Goal: Task Accomplishment & Management: Complete application form

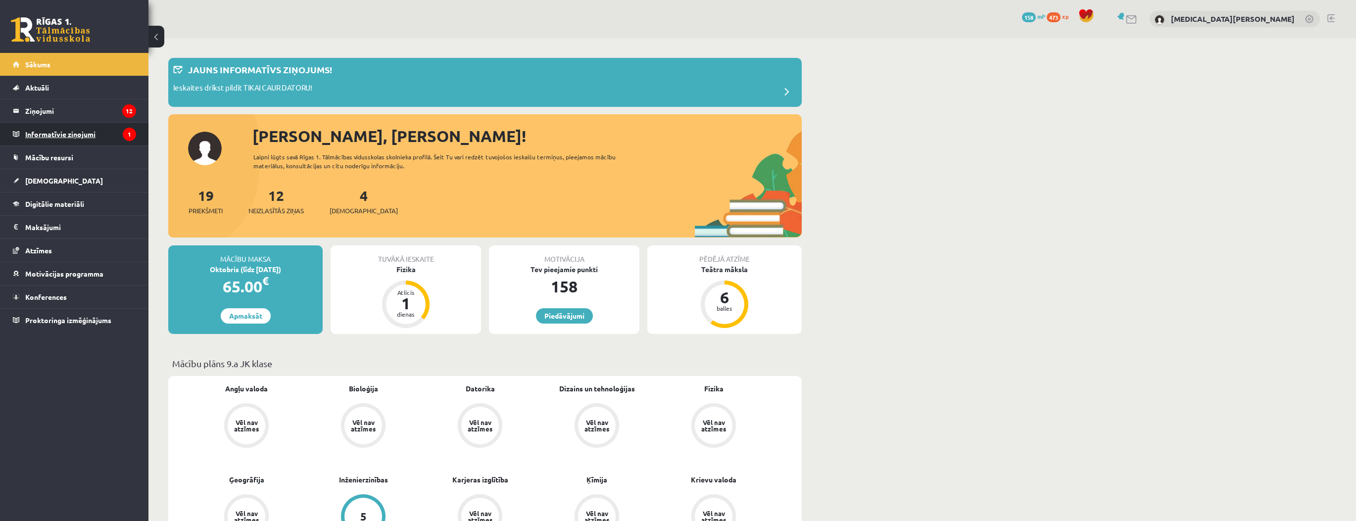
click at [112, 131] on legend "Informatīvie ziņojumi 1" at bounding box center [80, 134] width 111 height 23
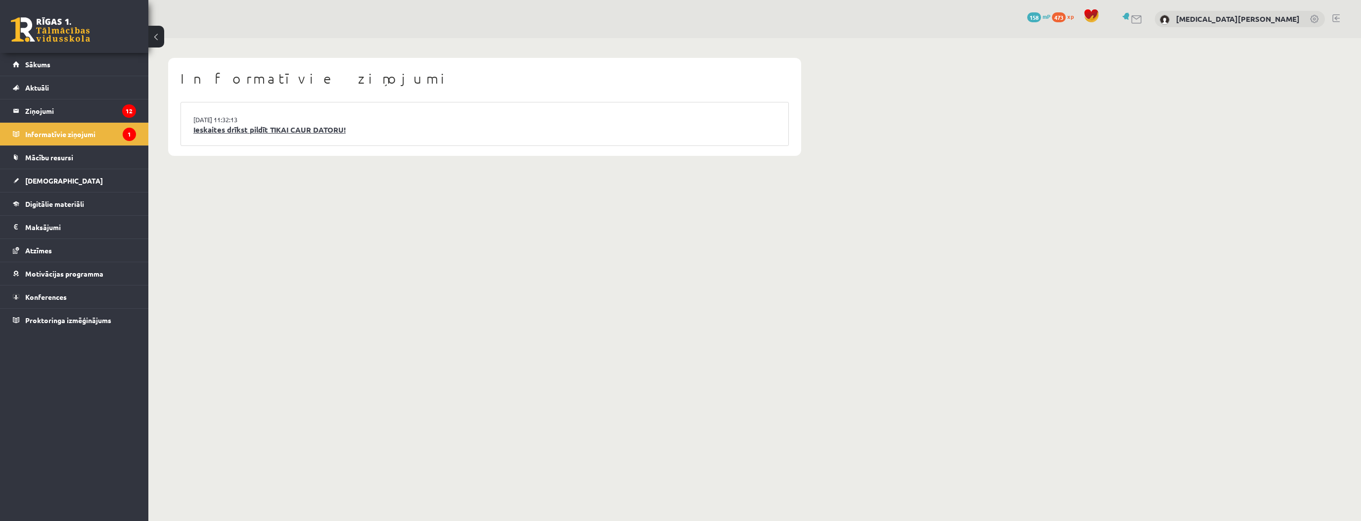
click at [235, 132] on link "Ieskaites drīkst pildīt TIKAI CAUR DATORU!" at bounding box center [484, 129] width 583 height 11
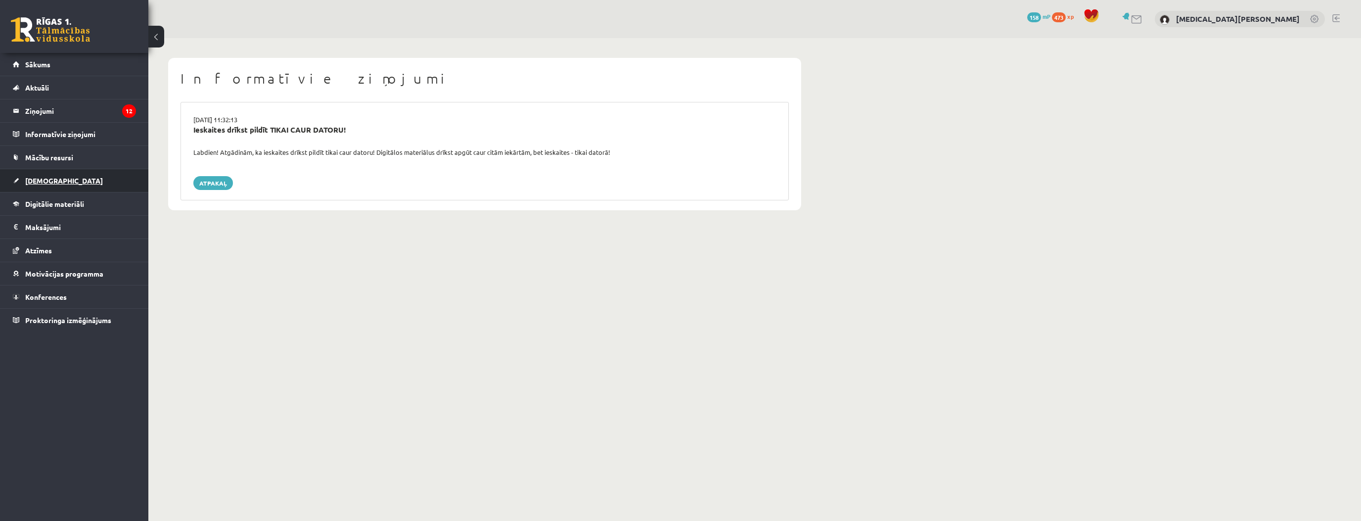
click at [93, 183] on link "[DEMOGRAPHIC_DATA]" at bounding box center [74, 180] width 123 height 23
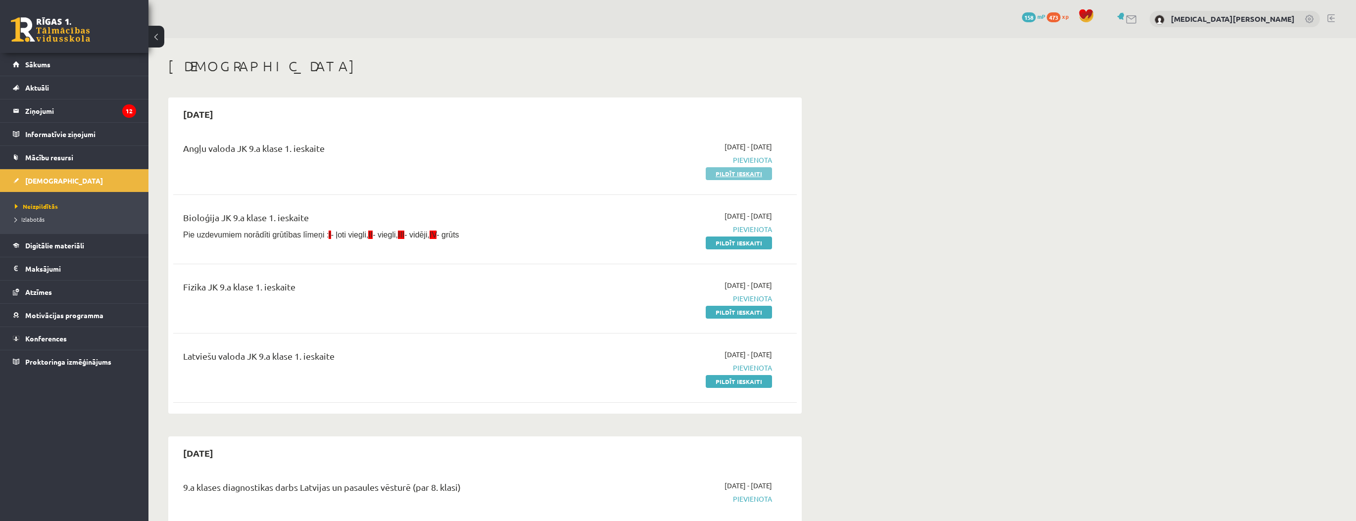
click at [716, 176] on link "Pildīt ieskaiti" at bounding box center [738, 173] width 66 height 13
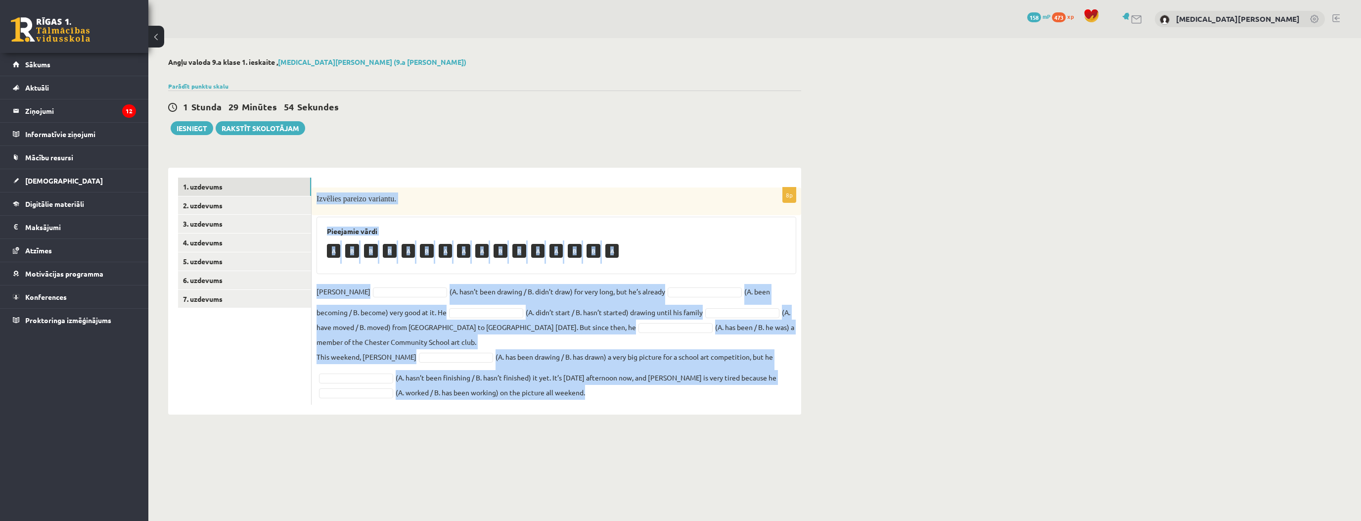
drag, startPoint x: 315, startPoint y: 198, endPoint x: 656, endPoint y: 394, distance: 393.2
click at [656, 394] on div "8p Izvēlies pareizo variantu. Pieejamie vārdi A B B B A B A A A B B A A B B A […" at bounding box center [557, 296] width 490 height 217
copy div "Loremips dolorsi ametcons. Adipiscin elits D E T I U L E D M A E A M V Q N Exer…"
click at [514, 147] on div "Angļu valoda 9.a [PERSON_NAME] 1. ieskaite , [MEDICAL_DATA][PERSON_NAME] (9.a […" at bounding box center [484, 236] width 673 height 396
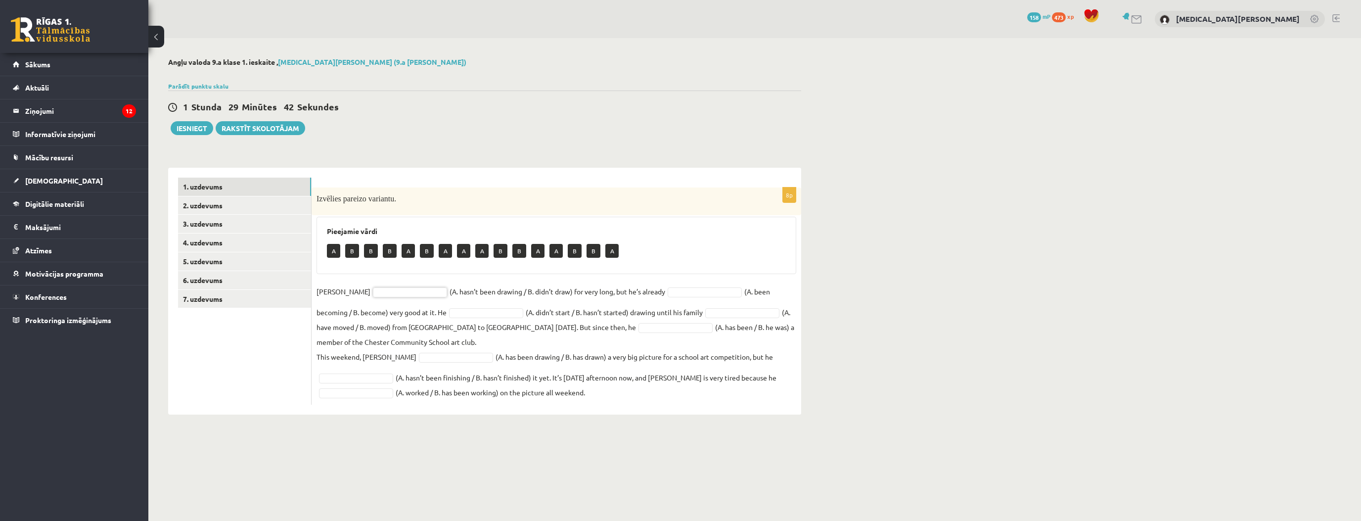
drag, startPoint x: 429, startPoint y: 202, endPoint x: 430, endPoint y: 195, distance: 6.5
drag, startPoint x: 359, startPoint y: 338, endPoint x: 544, endPoint y: 303, distance: 188.9
drag, startPoint x: 651, startPoint y: 360, endPoint x: 567, endPoint y: 333, distance: 87.9
drag, startPoint x: 686, startPoint y: 308, endPoint x: 691, endPoint y: 317, distance: 9.5
drag, startPoint x: 412, startPoint y: 454, endPoint x: 400, endPoint y: 425, distance: 30.6
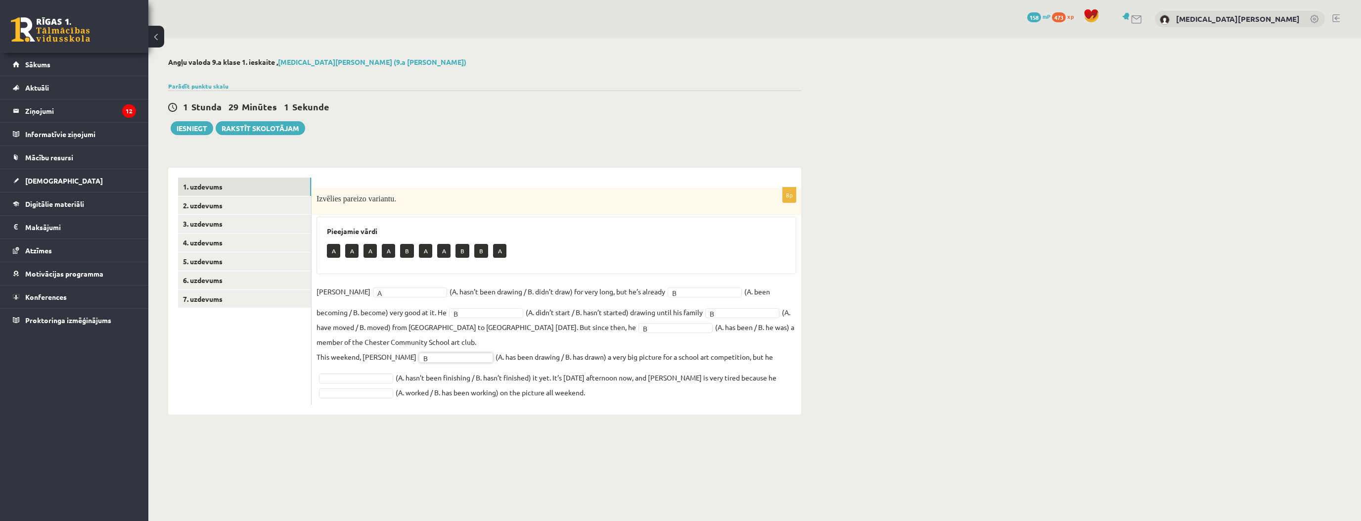
click at [365, 382] on fieldset "[PERSON_NAME] A * (A. hasn’t been drawing / B. didn’t draw) for very long, but …" at bounding box center [557, 342] width 480 height 116
drag, startPoint x: 361, startPoint y: 378, endPoint x: 363, endPoint y: 390, distance: 12.5
drag, startPoint x: 365, startPoint y: 422, endPoint x: 362, endPoint y: 414, distance: 8.3
click at [354, 400] on div "8p Izvēlies pareizo variantu. Pieejamie vārdi A A A B A A B B A [PERSON_NAME] A…" at bounding box center [557, 296] width 490 height 217
drag, startPoint x: 395, startPoint y: 405, endPoint x: 373, endPoint y: 391, distance: 26.0
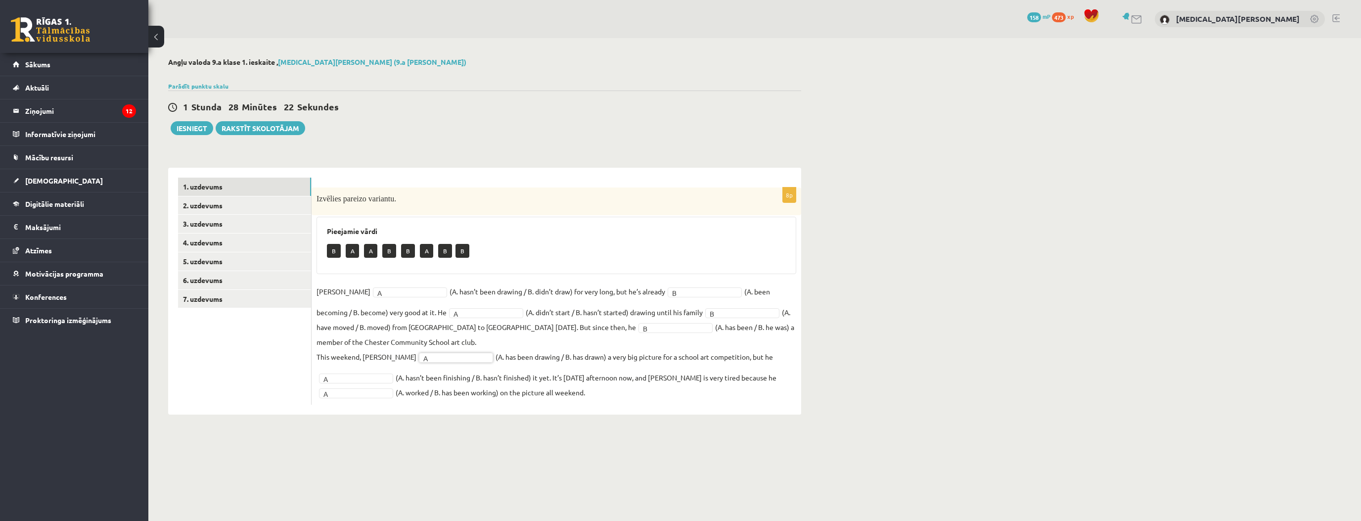
drag, startPoint x: 343, startPoint y: 375, endPoint x: 342, endPoint y: 380, distance: 6.0
drag, startPoint x: 333, startPoint y: 383, endPoint x: 333, endPoint y: 395, distance: 11.9
click at [332, 388] on fieldset "[PERSON_NAME] A * (A. hasn’t been drawing / B. didn’t draw) for very long, but …" at bounding box center [557, 342] width 480 height 116
click at [230, 201] on link "2. uzdevums" at bounding box center [244, 205] width 133 height 18
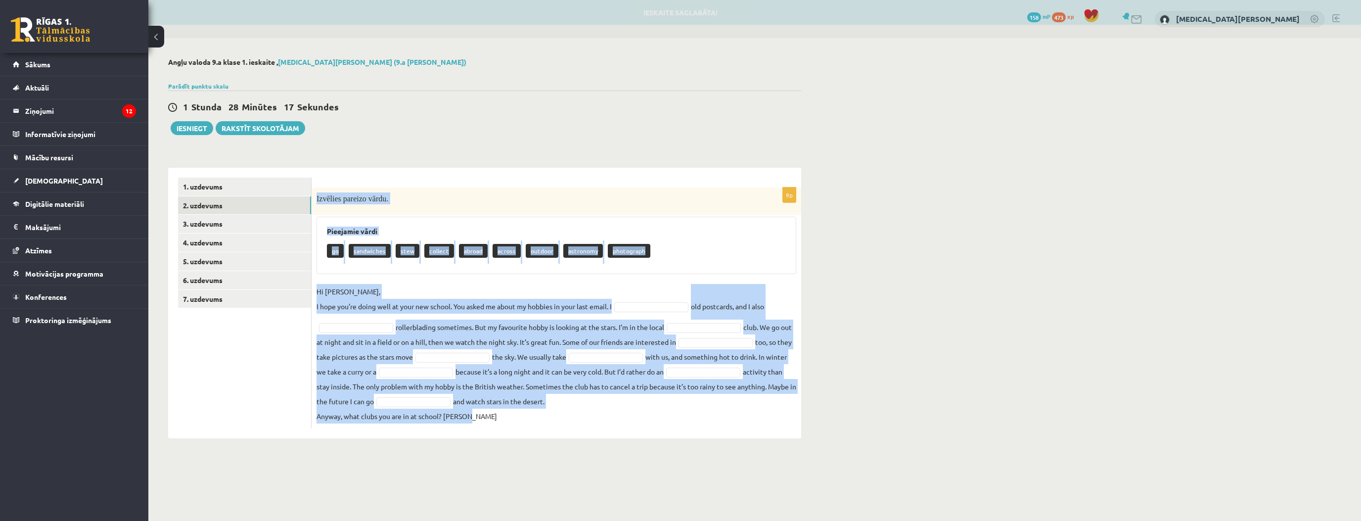
drag, startPoint x: 315, startPoint y: 197, endPoint x: 668, endPoint y: 415, distance: 414.9
click at [664, 423] on div "9p Izvēlies pareizo vārdu. Pieejamie vārdi go sandwiches stew collect abroad ac…" at bounding box center [557, 308] width 490 height 241
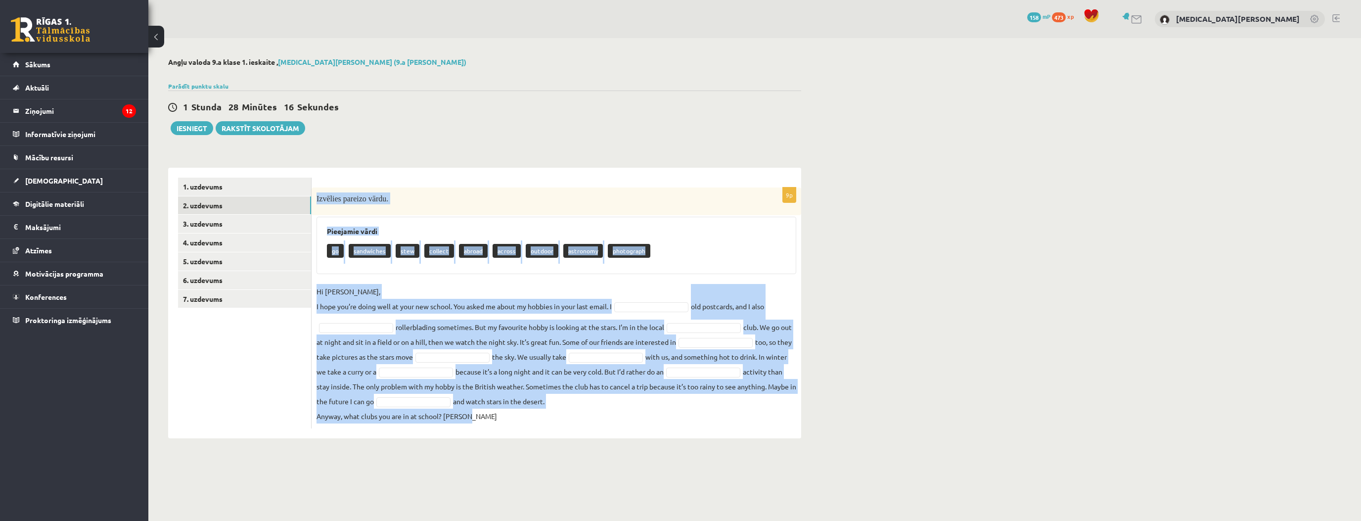
copy div "Loremips dolorsi ametc. Adipiscin elits do eiusmodtem inci utlabor etdolo magna…"
click at [632, 235] on div "Pieejamie vārdi go sandwiches stew collect abroad across outdoor astronomy phot…" at bounding box center [557, 245] width 480 height 57
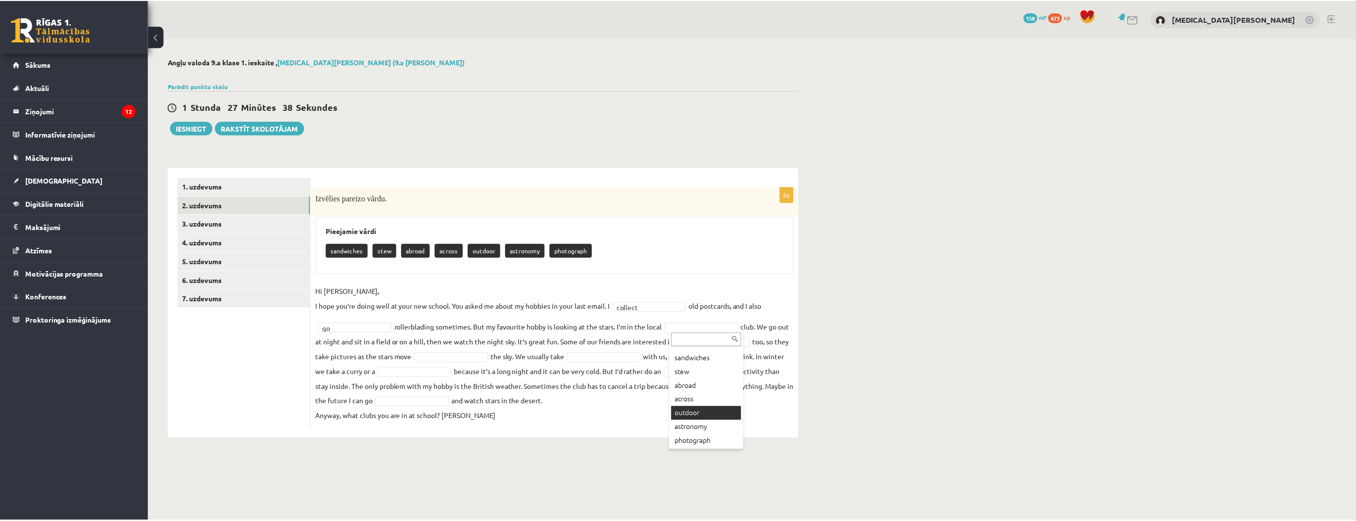
scroll to position [12, 0]
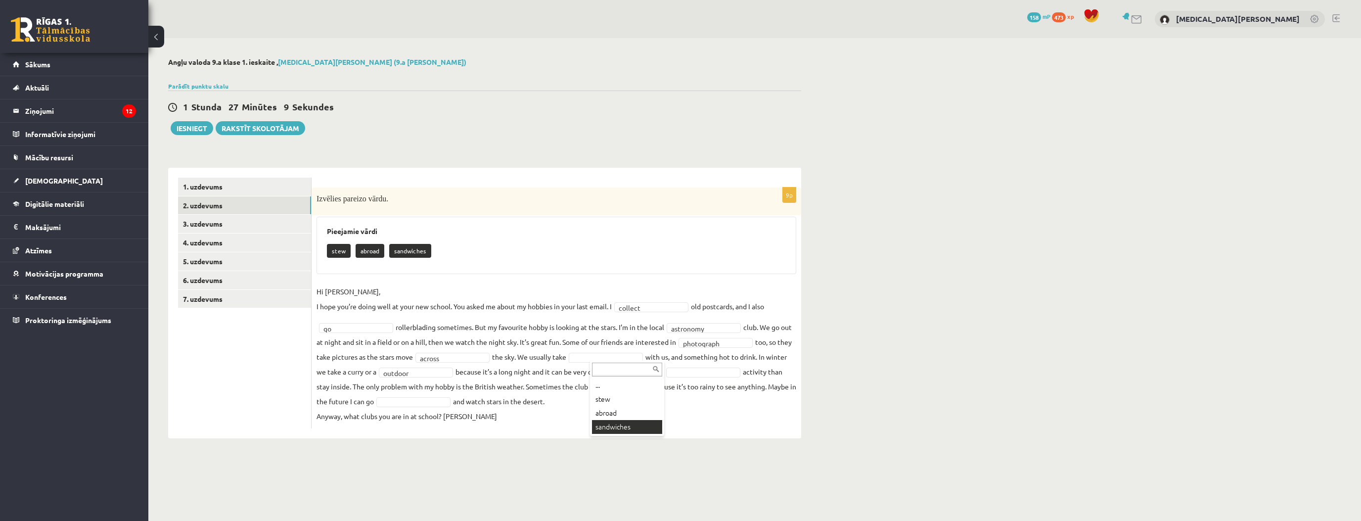
drag, startPoint x: 628, startPoint y: 424, endPoint x: 572, endPoint y: 406, distance: 58.8
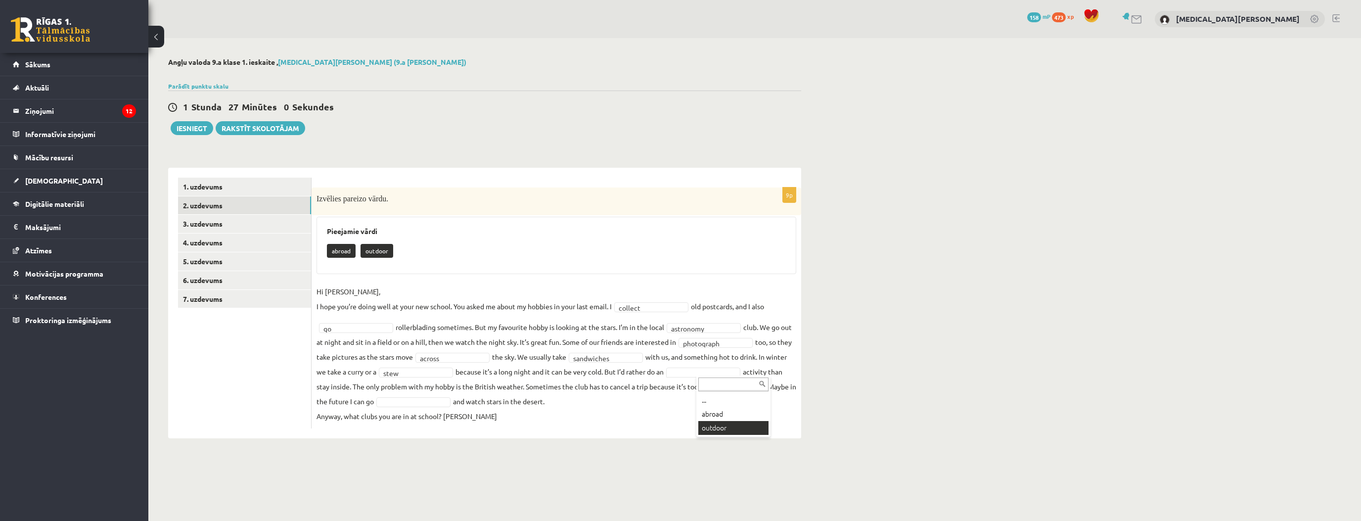
drag, startPoint x: 714, startPoint y: 422, endPoint x: 640, endPoint y: 406, distance: 75.4
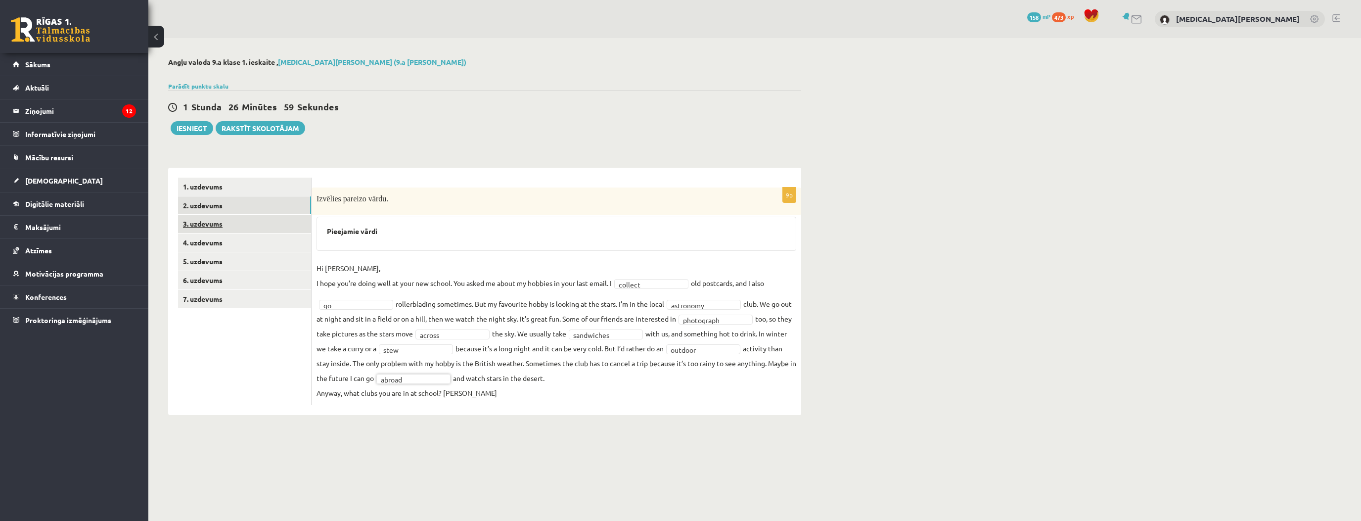
click at [245, 231] on link "3. uzdevums" at bounding box center [244, 224] width 133 height 18
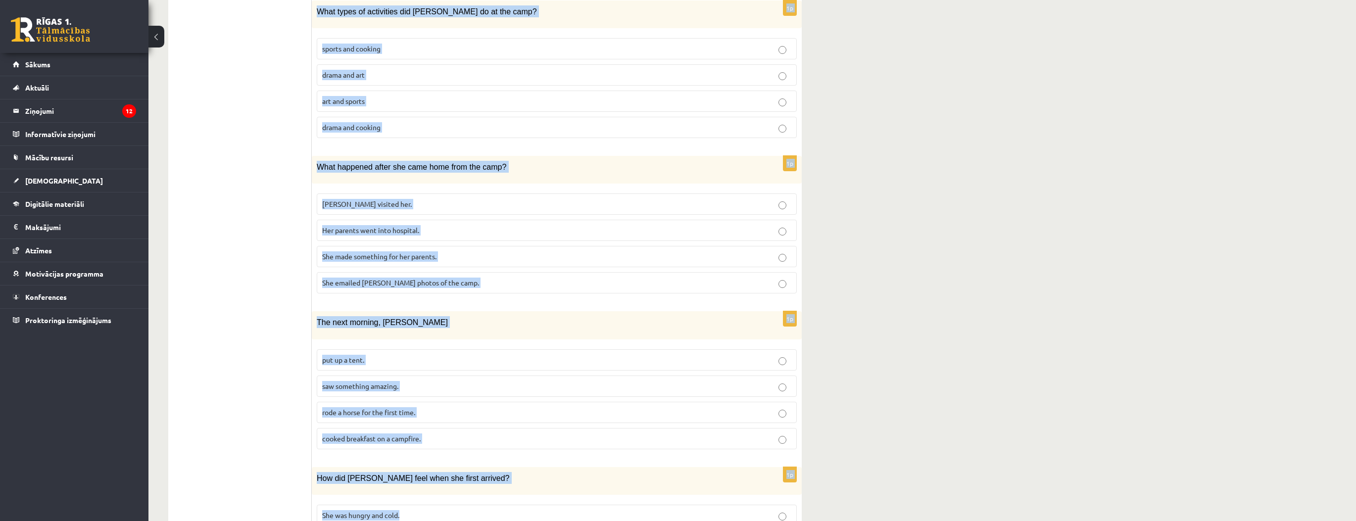
scroll to position [703, 0]
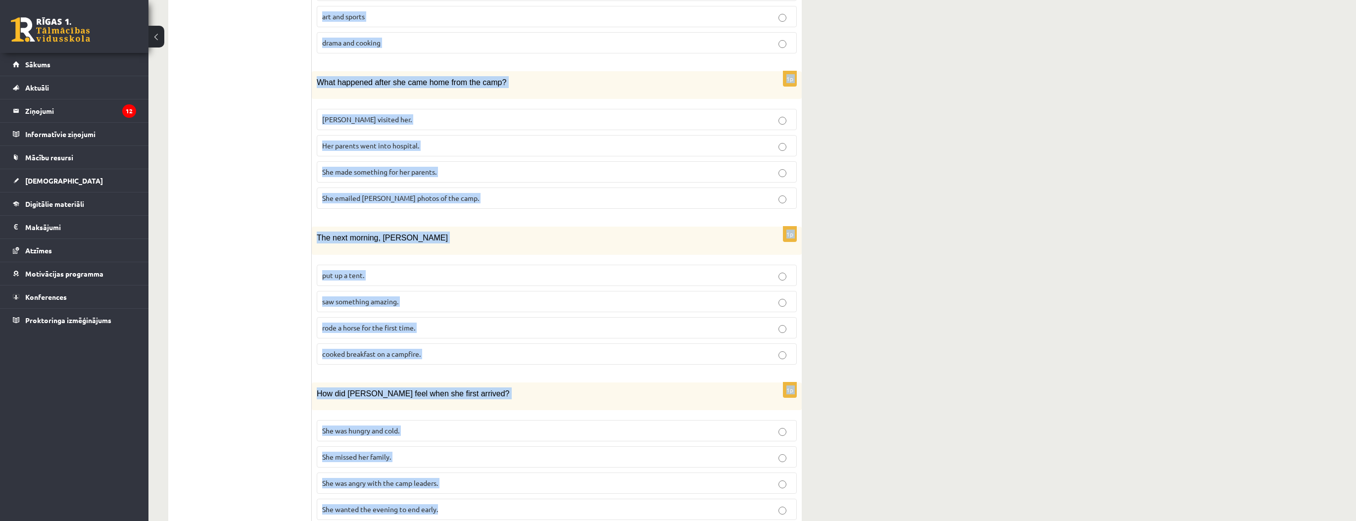
drag, startPoint x: 318, startPoint y: 182, endPoint x: 594, endPoint y: 476, distance: 403.6
click at [593, 476] on div "Lasi tekstu un izvēlies pareizo variantu. A Scottish summer camp Summer camps a…" at bounding box center [557, 1] width 490 height 1074
copy form "Lore ipsumd si ametcons adipisc elitsedd. E Temporin utlabo etdo Magnaa enima m…"
click at [386, 478] on p "She was angry with the camp leaders." at bounding box center [556, 483] width 469 height 10
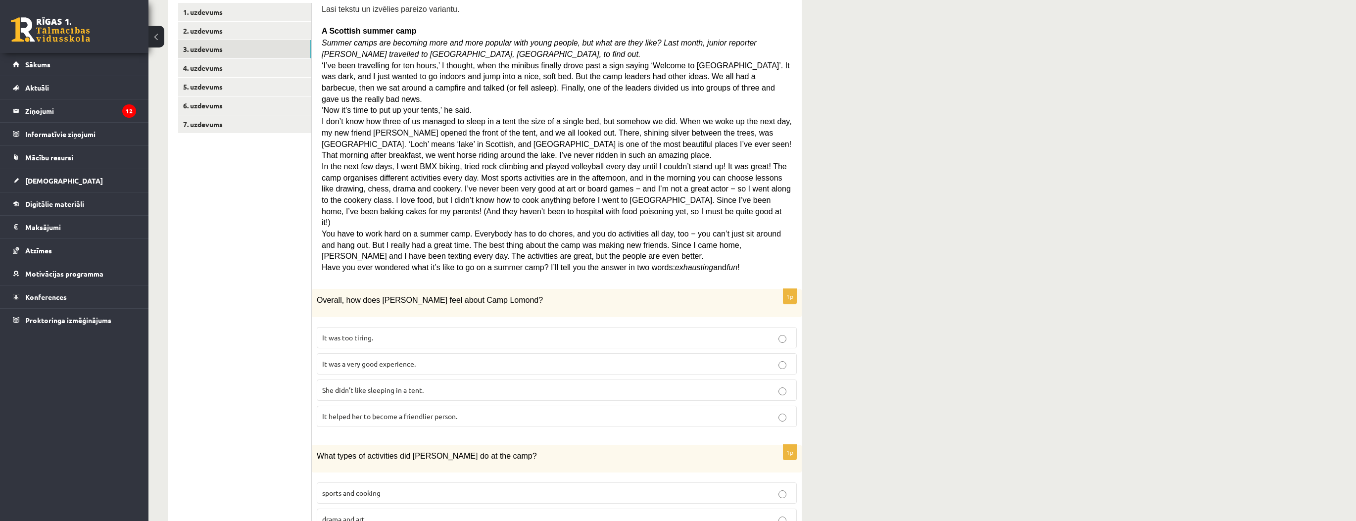
scroll to position [149, 0]
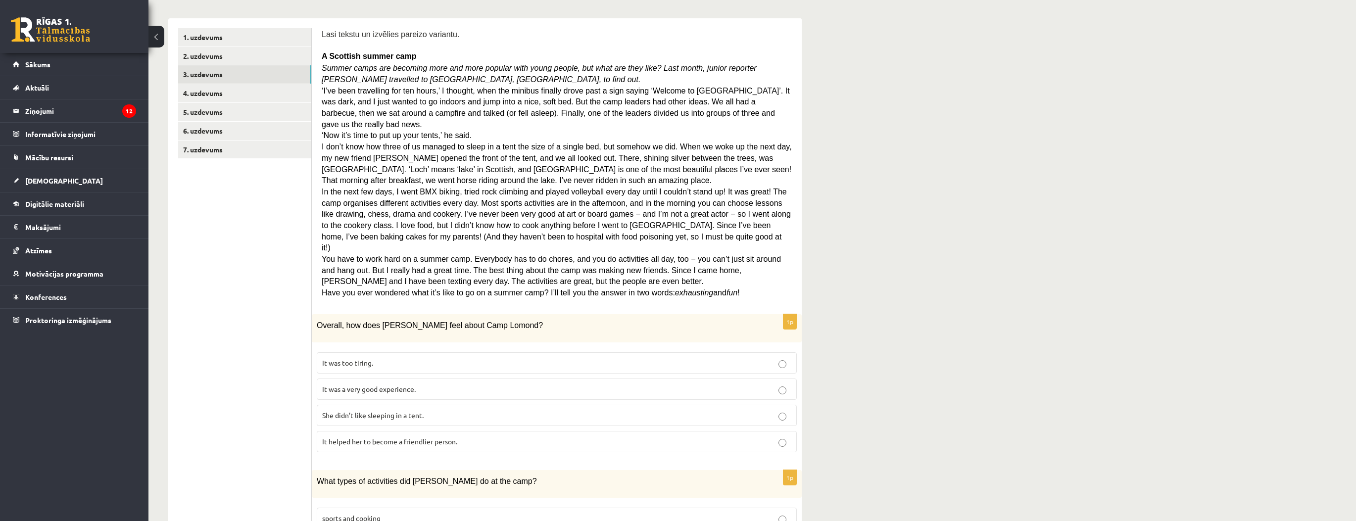
click at [388, 378] on label "It was a very good experience." at bounding box center [557, 388] width 480 height 21
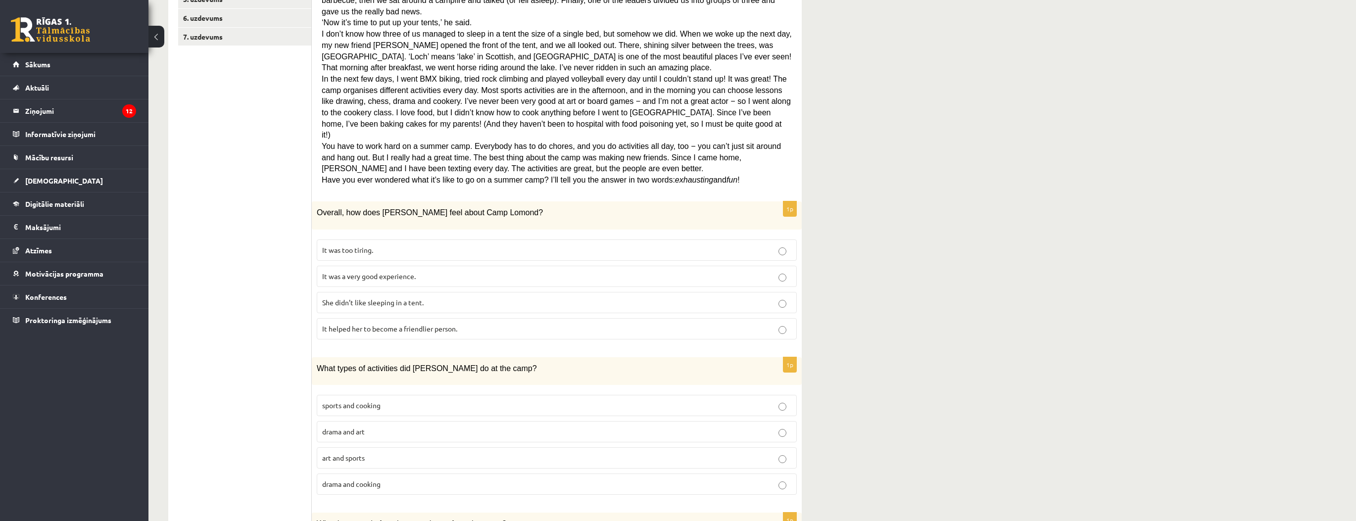
scroll to position [268, 0]
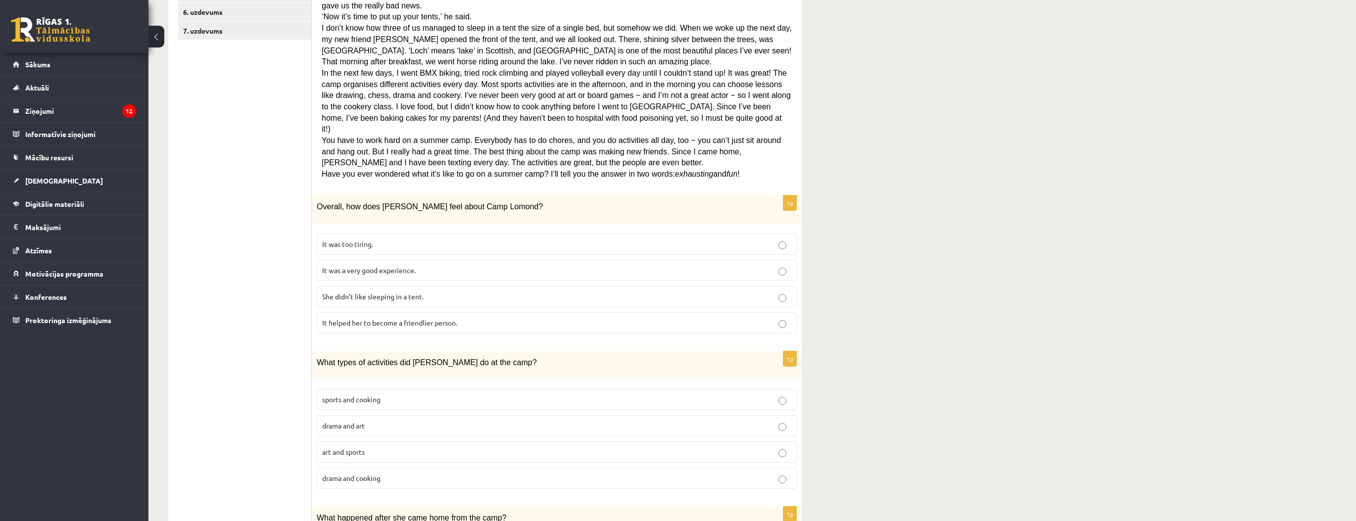
click at [369, 395] on span "sports and cooking" at bounding box center [351, 399] width 58 height 9
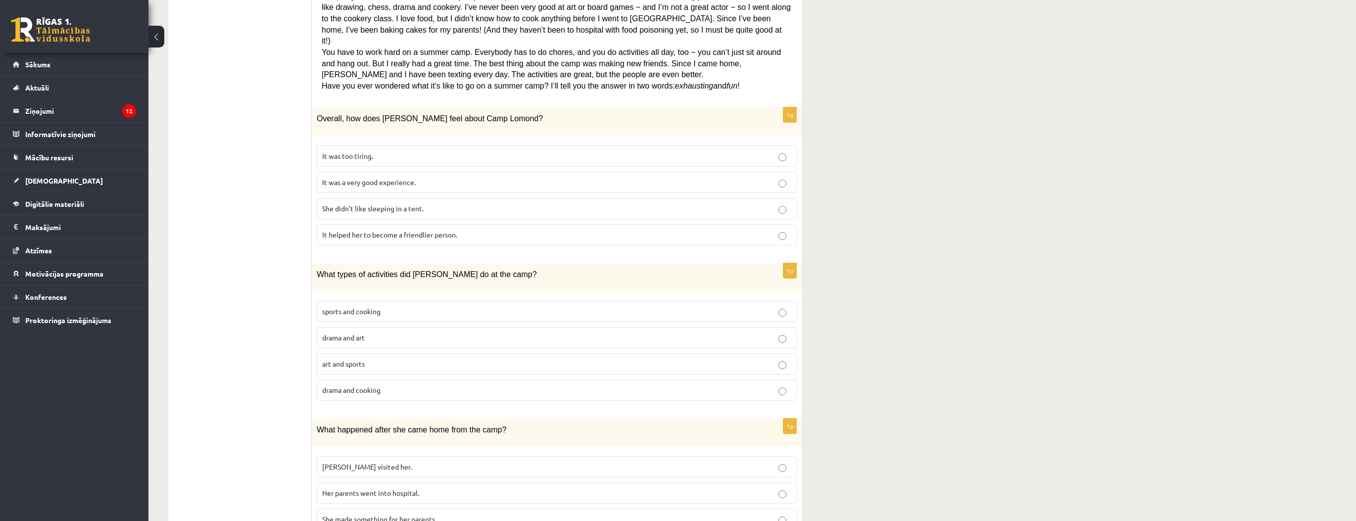
scroll to position [426, 0]
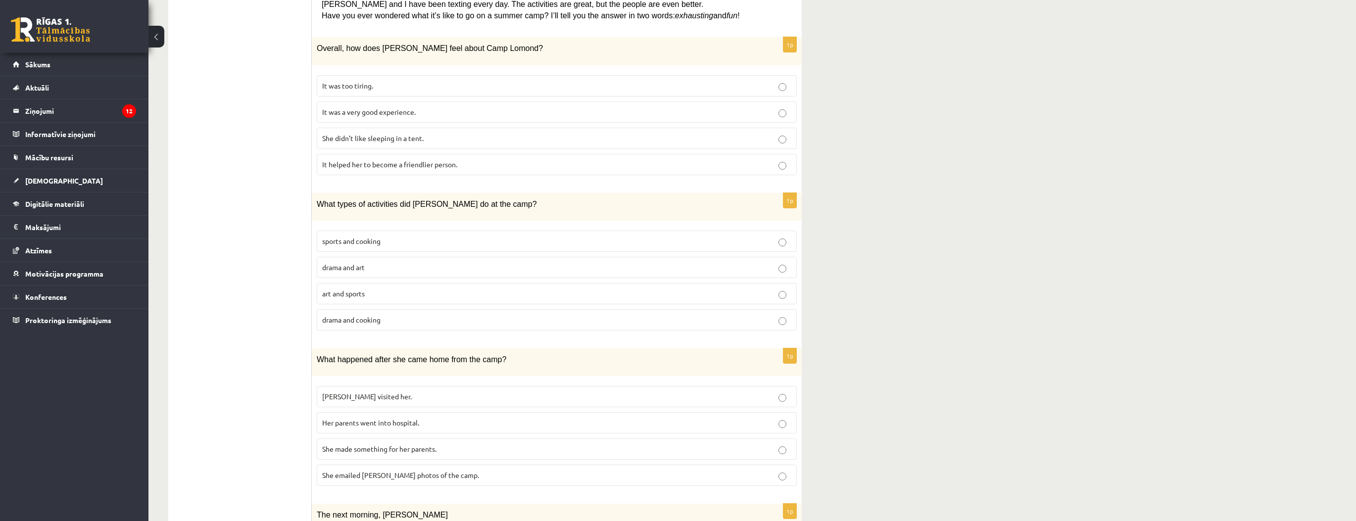
click at [390, 444] on span "She made something for her parents." at bounding box center [379, 448] width 114 height 9
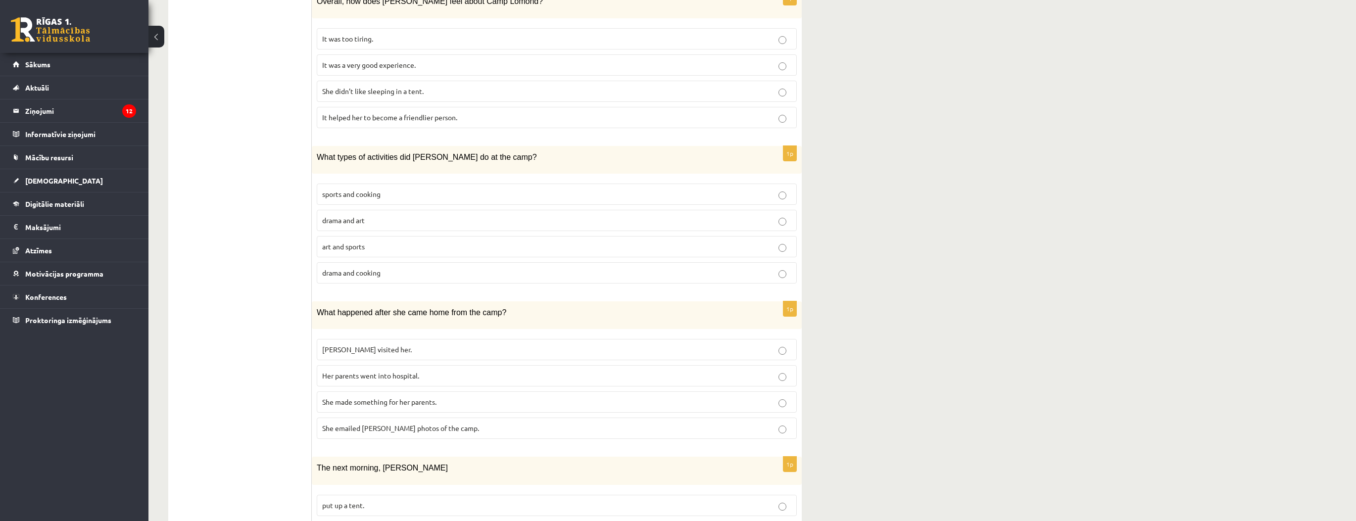
scroll to position [545, 0]
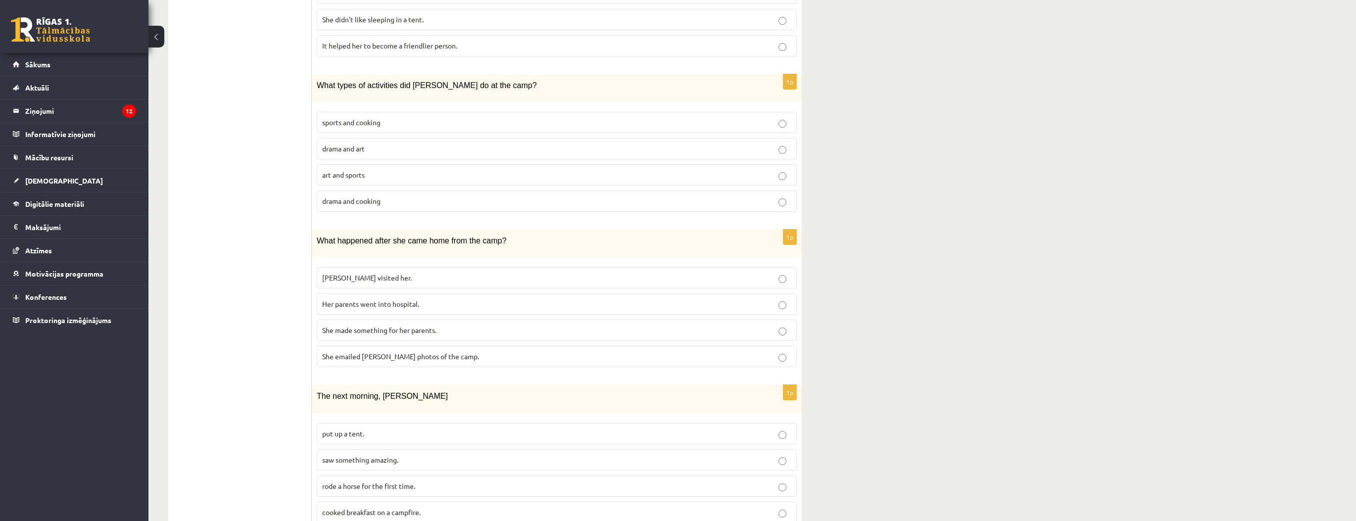
click at [411, 455] on p "saw something amazing." at bounding box center [556, 460] width 469 height 10
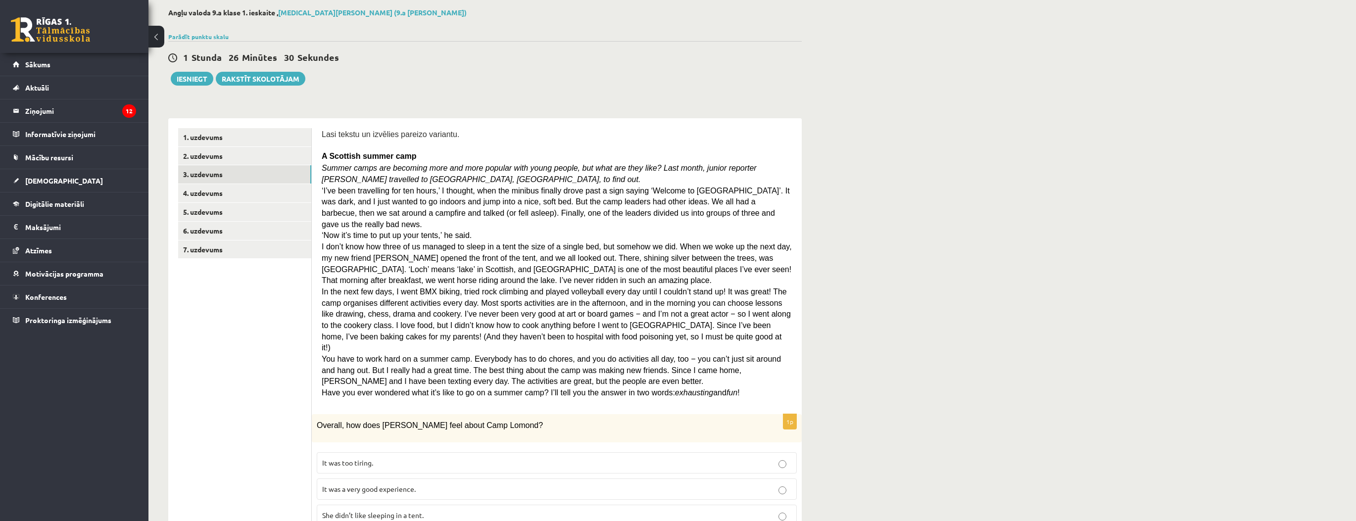
scroll to position [31, 0]
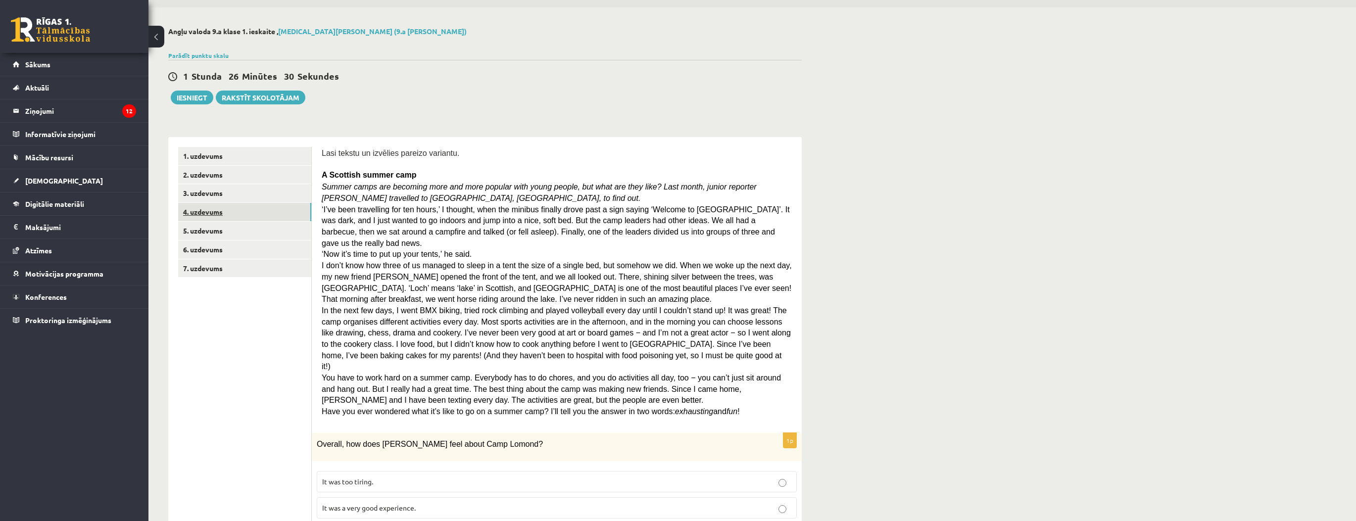
click at [230, 204] on link "4. uzdevums" at bounding box center [244, 212] width 133 height 18
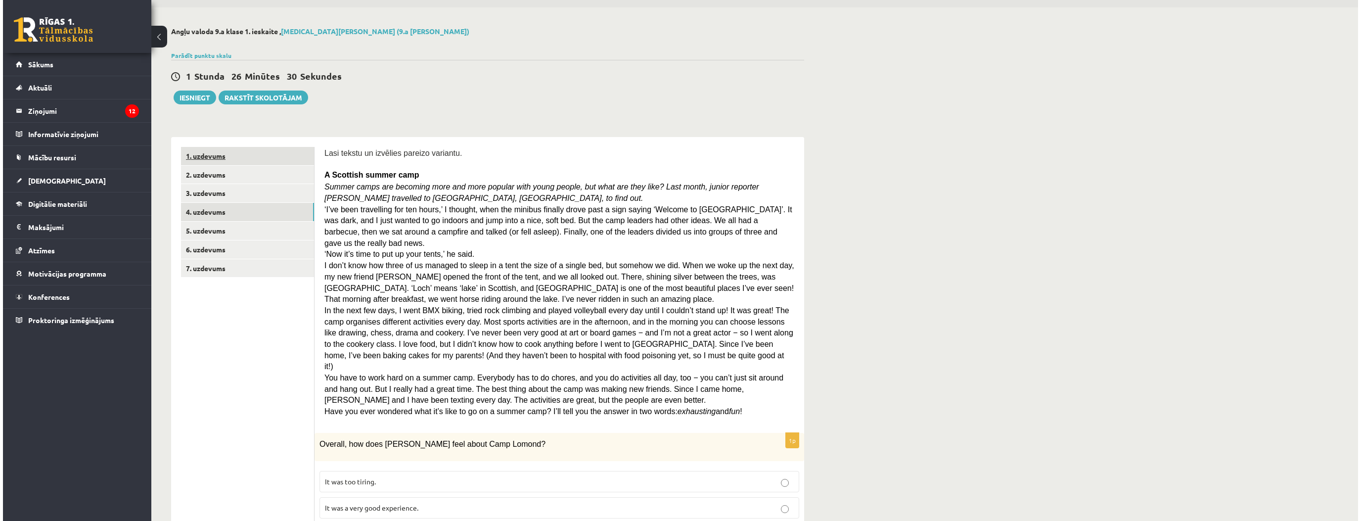
scroll to position [0, 0]
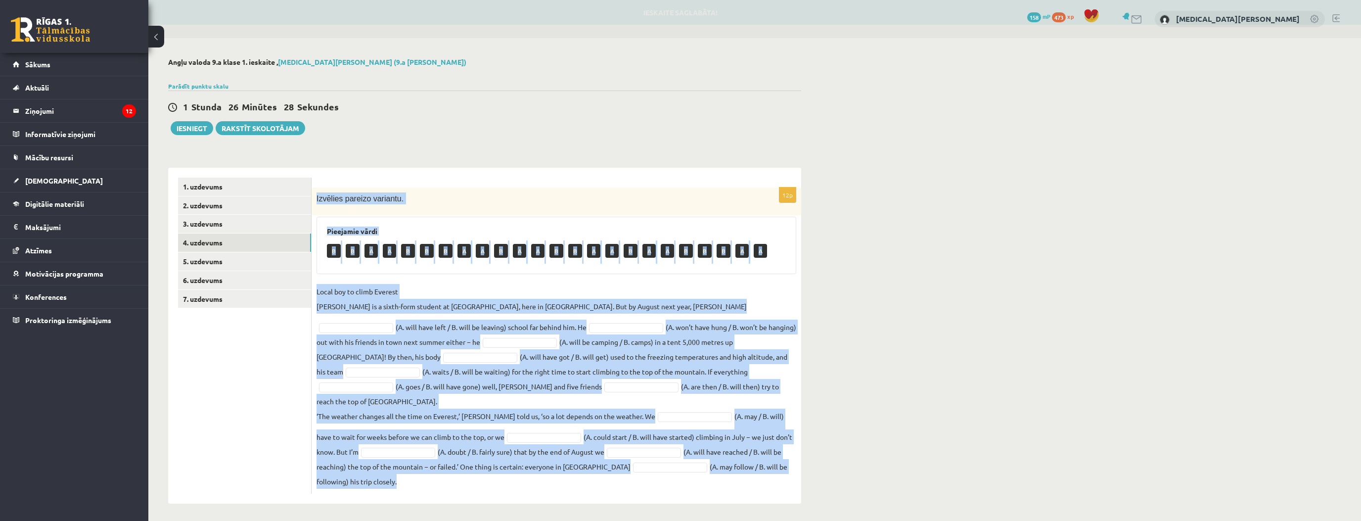
drag, startPoint x: 313, startPoint y: 199, endPoint x: 649, endPoint y: 483, distance: 440.2
click at [650, 483] on div "12p Izvēlies pareizo variantu. Pieejamie vārdi B B A A B B B A A B A A B B A A …" at bounding box center [557, 336] width 490 height 336
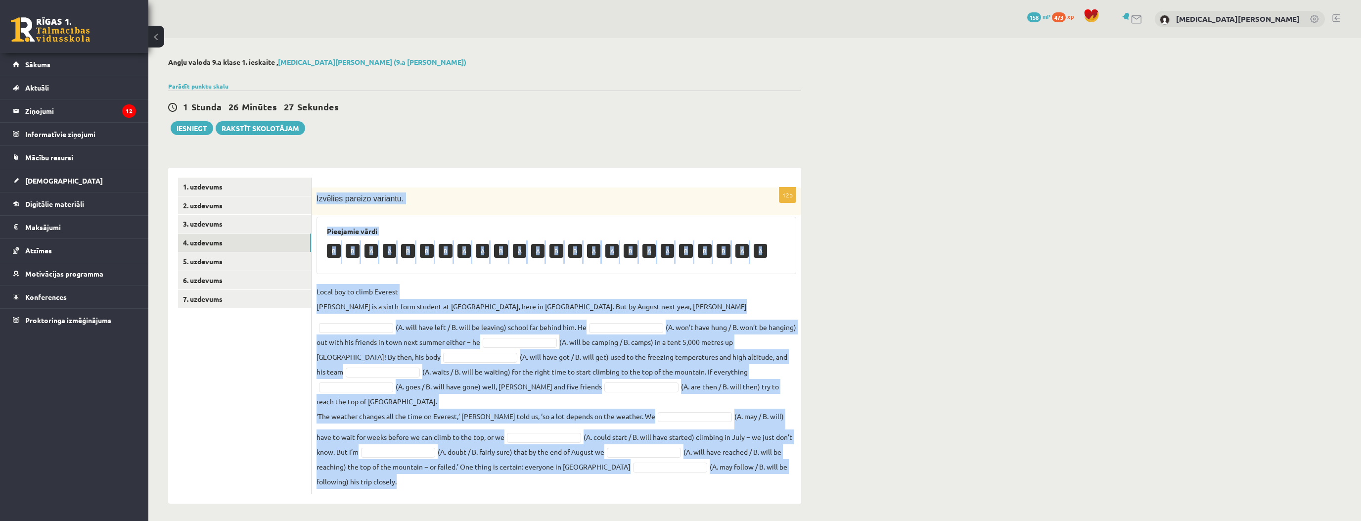
copy div "Loremips dolorsi ametcons. Adipiscin elits D E T I U L E D M A E A M V Q N E U …"
click at [492, 293] on p "Local boy to climb Everest [PERSON_NAME] is a sixth-form student at [GEOGRAPHIC…" at bounding box center [532, 299] width 430 height 30
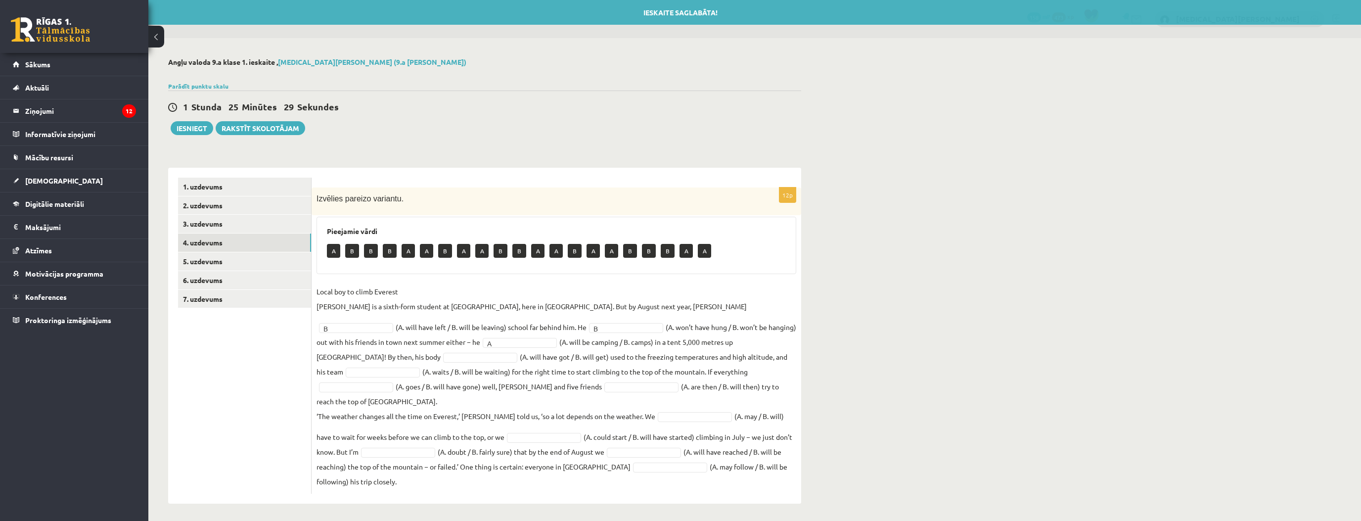
click at [343, 361] on fieldset "Local boy to climb Everest [PERSON_NAME] is a sixth-form student at [GEOGRAPHIC…" at bounding box center [557, 386] width 480 height 205
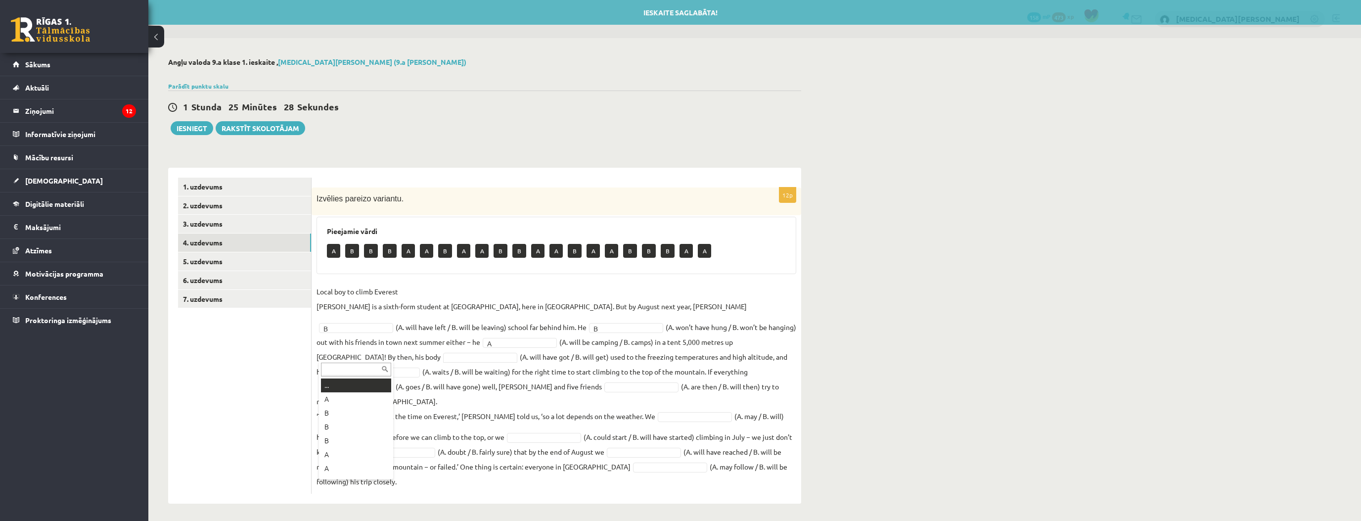
drag, startPoint x: 342, startPoint y: 358, endPoint x: 344, endPoint y: 371, distance: 13.0
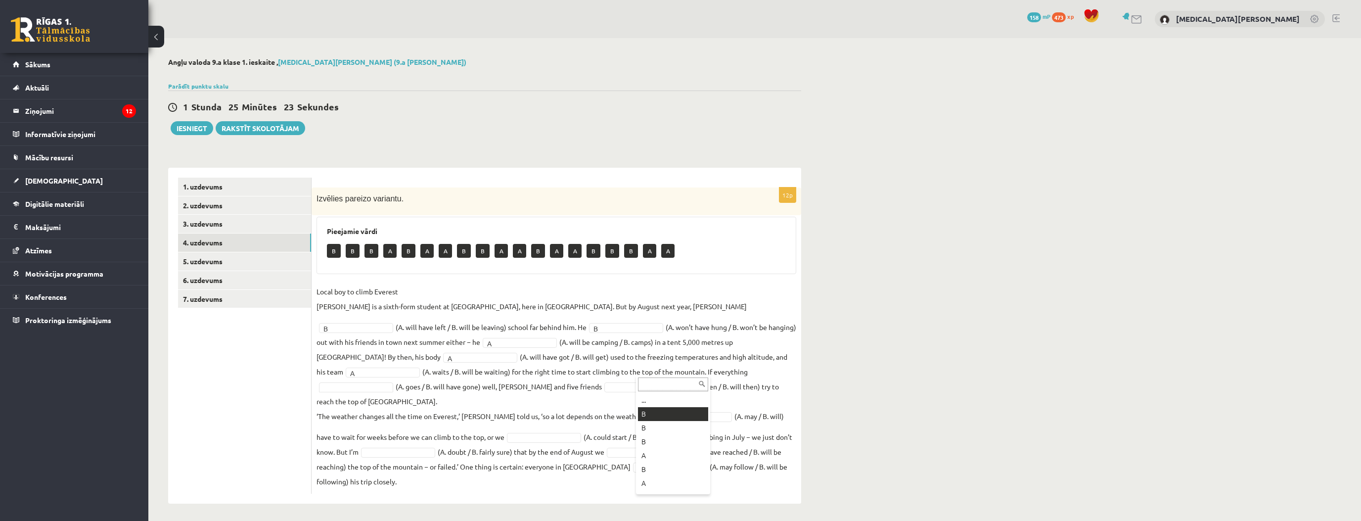
drag, startPoint x: 671, startPoint y: 412, endPoint x: 624, endPoint y: 401, distance: 48.8
drag, startPoint x: 596, startPoint y: 441, endPoint x: 594, endPoint y: 436, distance: 5.3
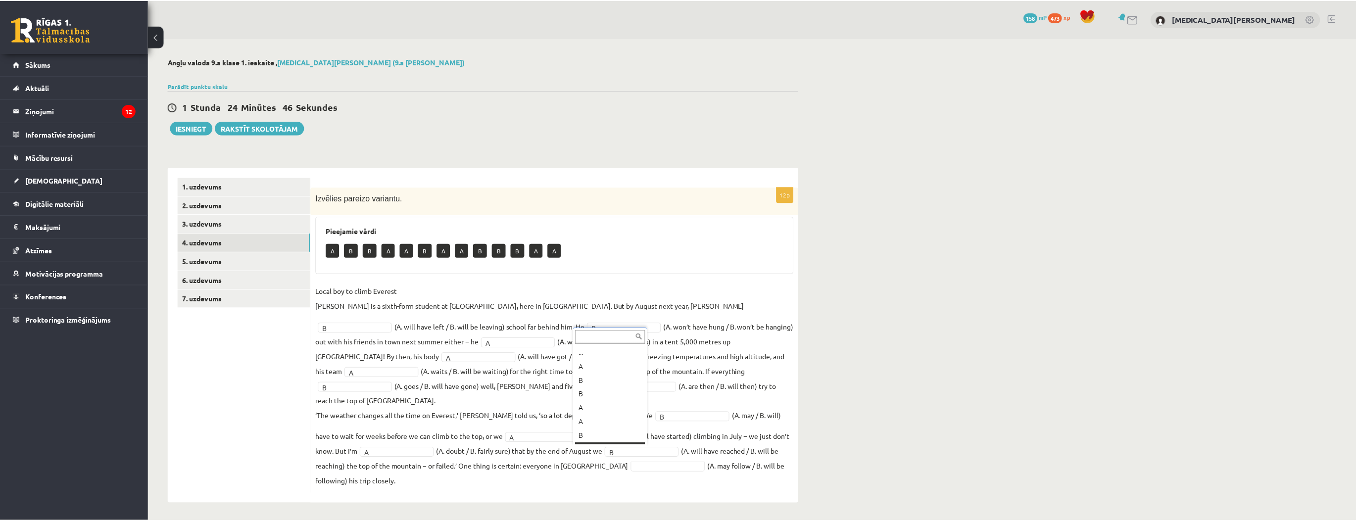
scroll to position [12, 0]
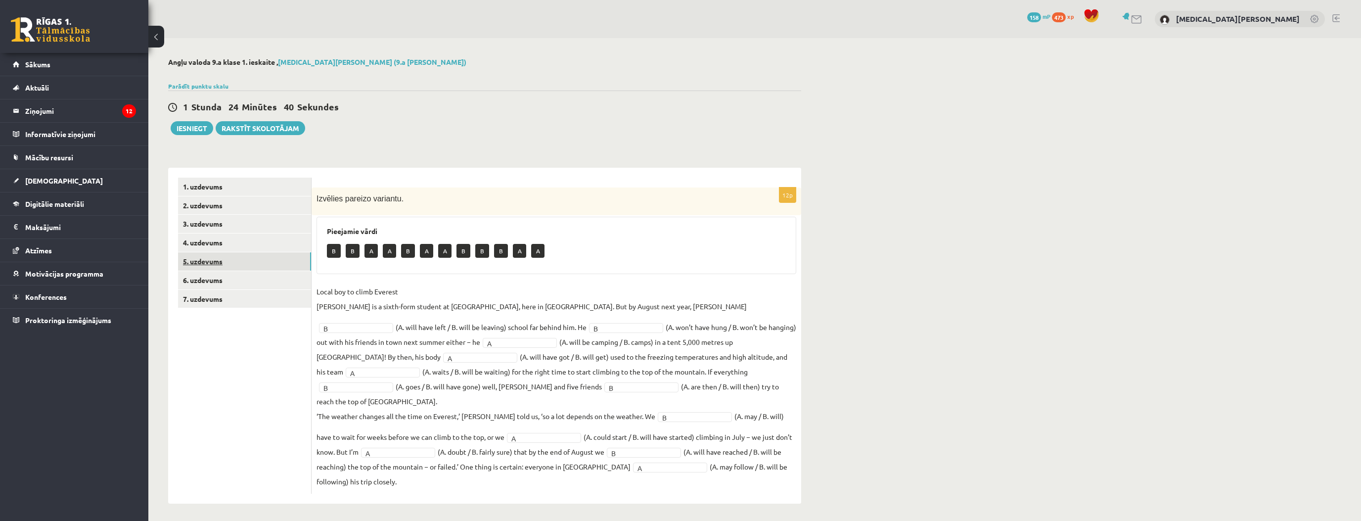
click at [208, 267] on link "5. uzdevums" at bounding box center [244, 261] width 133 height 18
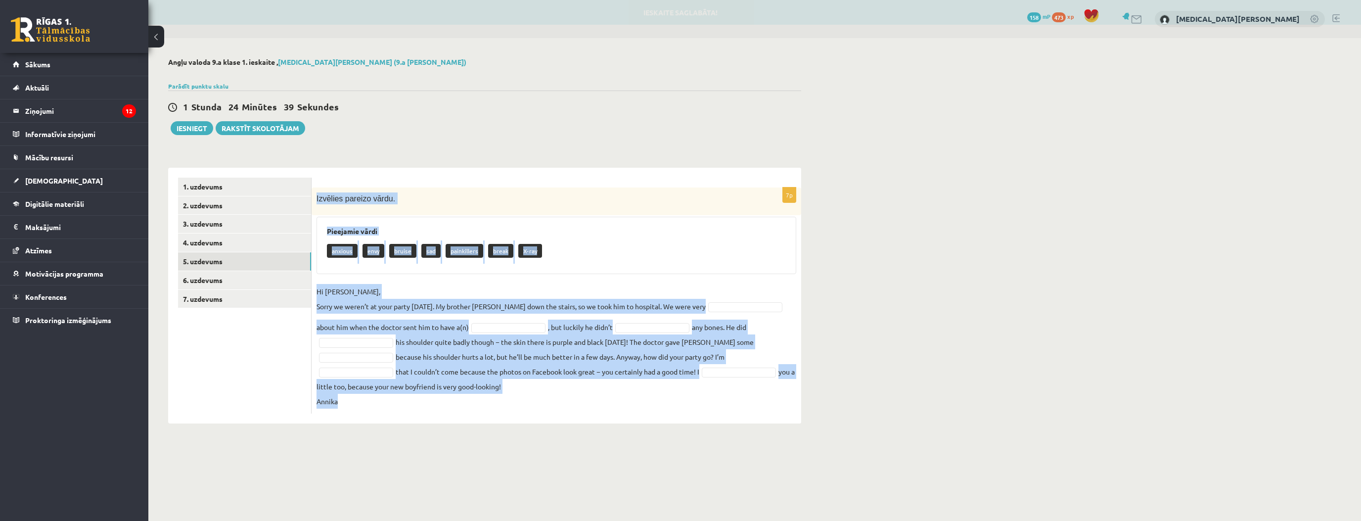
drag, startPoint x: 316, startPoint y: 198, endPoint x: 682, endPoint y: 407, distance: 421.9
click at [682, 407] on div "7p Izvēlies pareizo vārdu. Pieejamie vārdi anxious envy bruise sad painkillers …" at bounding box center [557, 301] width 490 height 226
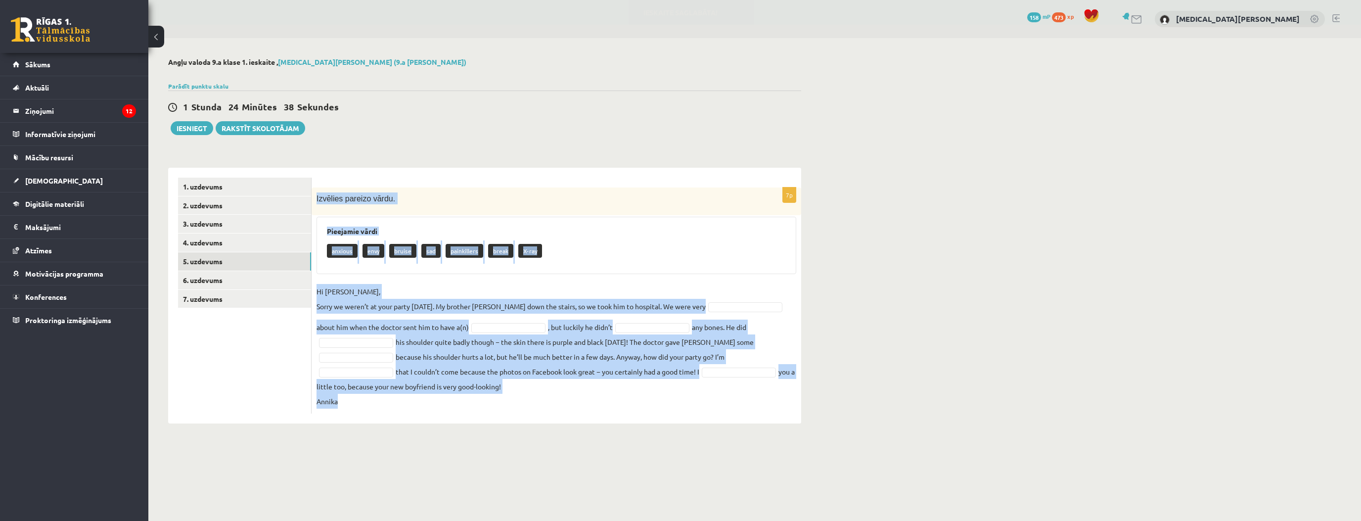
copy div "Loremips dolorsi ametc. Adipiscin elits doeiusm temp incidi utl etdoloremag ali…"
click at [624, 262] on div "anxious envy bruise sad painkillers break X-ray" at bounding box center [556, 251] width 459 height 23
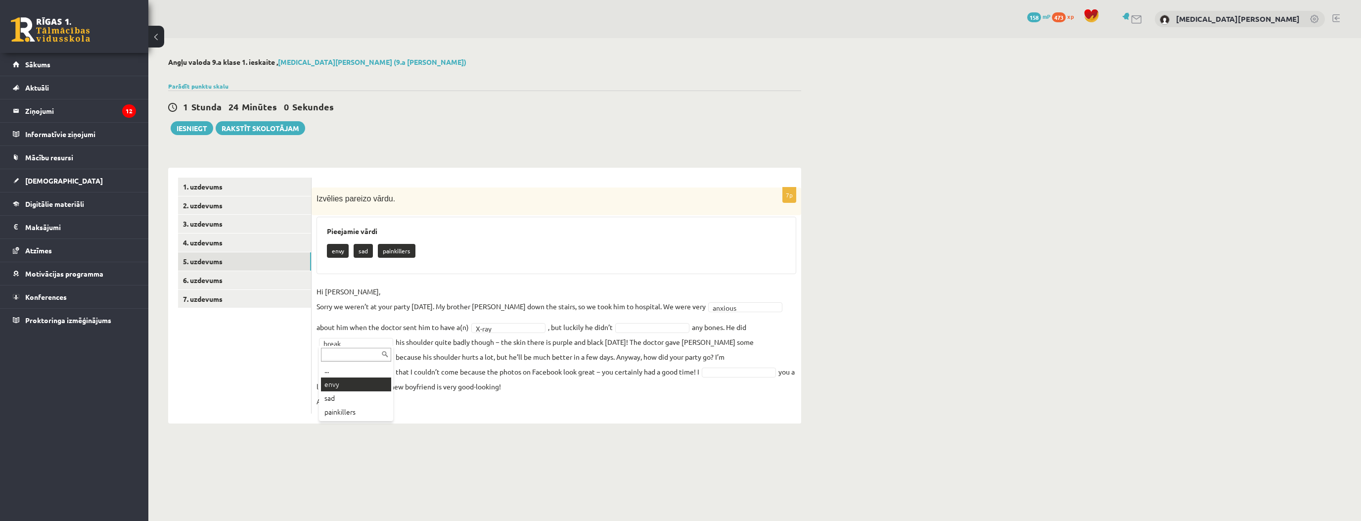
drag, startPoint x: 364, startPoint y: 378, endPoint x: 431, endPoint y: 364, distance: 68.7
drag, startPoint x: 379, startPoint y: 410, endPoint x: 372, endPoint y: 386, distance: 24.9
drag, startPoint x: 374, startPoint y: 409, endPoint x: 403, endPoint y: 409, distance: 29.2
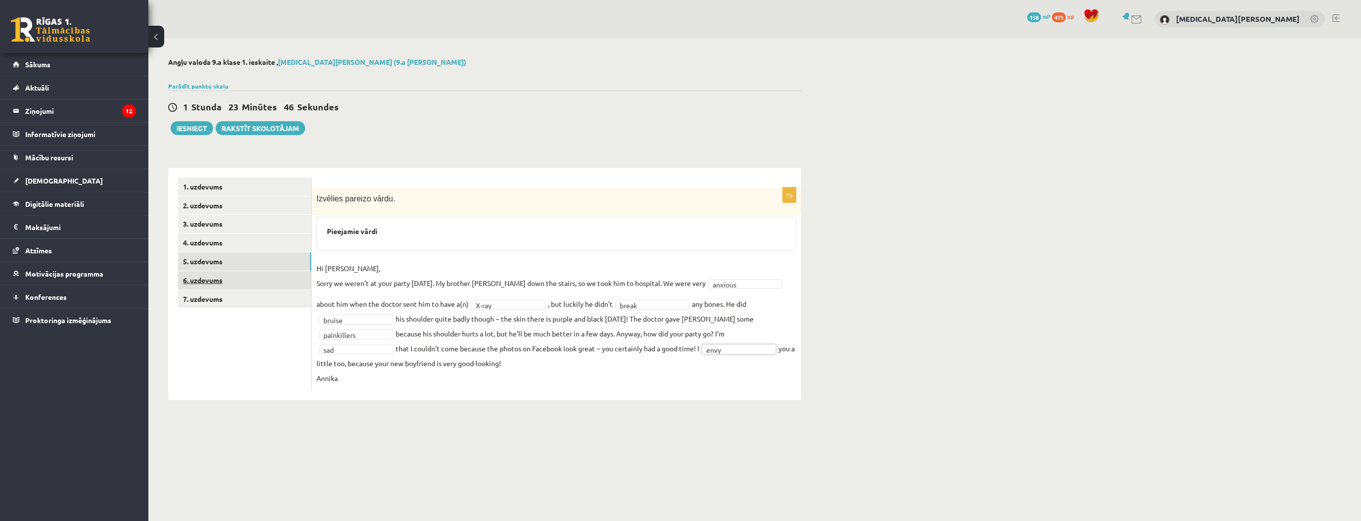
click at [201, 276] on link "6. uzdevums" at bounding box center [244, 280] width 133 height 18
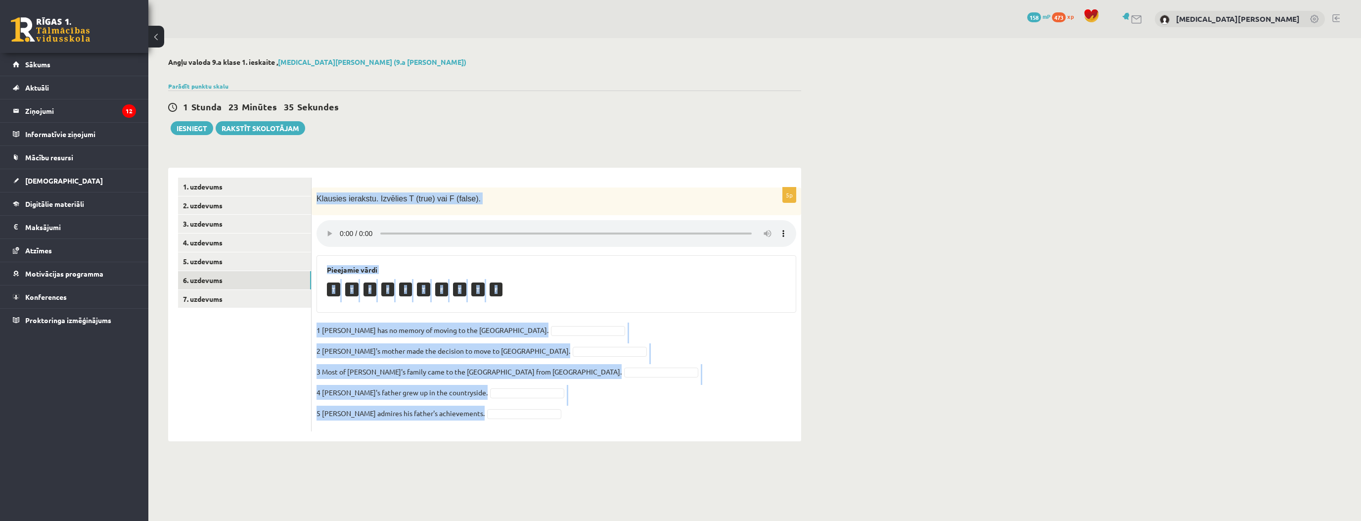
drag, startPoint x: 335, startPoint y: 214, endPoint x: 520, endPoint y: 401, distance: 263.1
click at [523, 421] on div "5p [PERSON_NAME]. Izvēlies T (true) vai F (false). Pieejamie vārdi T T F F F T …" at bounding box center [557, 310] width 490 height 244
copy div "Klausies ierakstu. Izvēlies T (true) vai F (false). Pieejamie vārdi T T F F F T…"
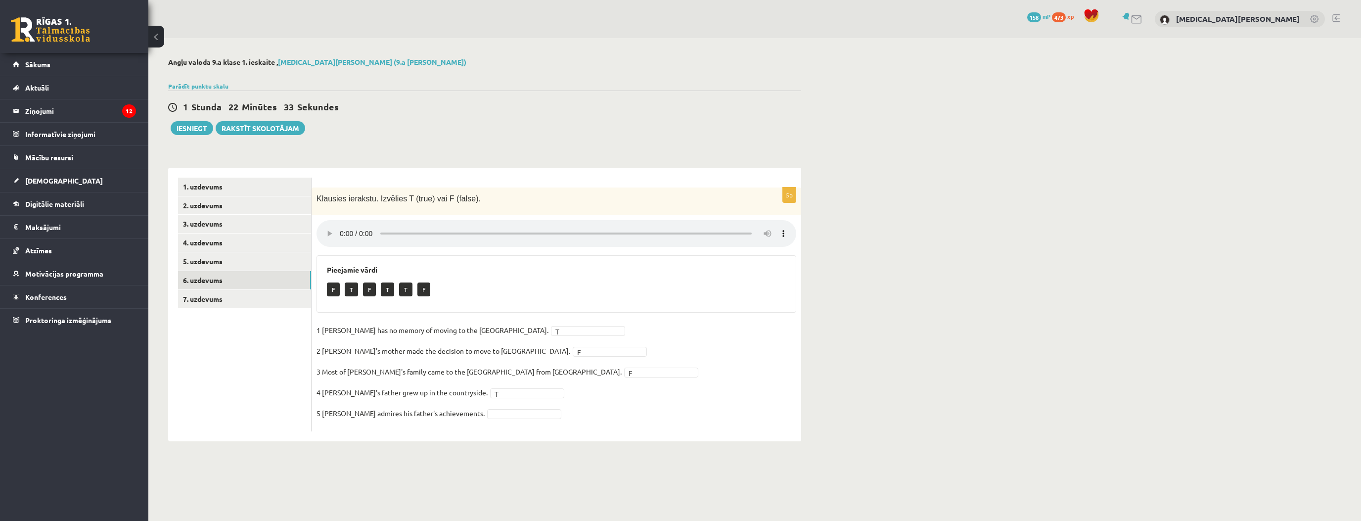
click at [487, 418] on fieldset "1 [PERSON_NAME] has no memory of moving to the [GEOGRAPHIC_DATA]. T * 2 [PERSON…" at bounding box center [557, 375] width 480 height 104
drag, startPoint x: 485, startPoint y: 416, endPoint x: 483, endPoint y: 425, distance: 10.2
click at [241, 289] on link "6. uzdevums" at bounding box center [244, 280] width 133 height 18
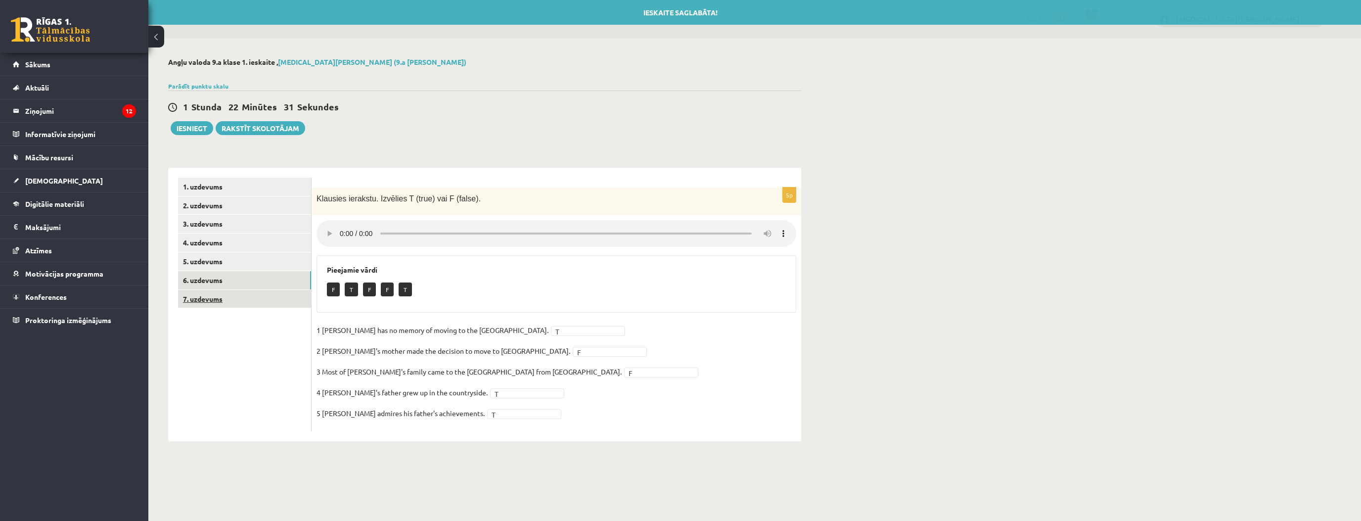
click at [241, 301] on link "7. uzdevums" at bounding box center [244, 299] width 133 height 18
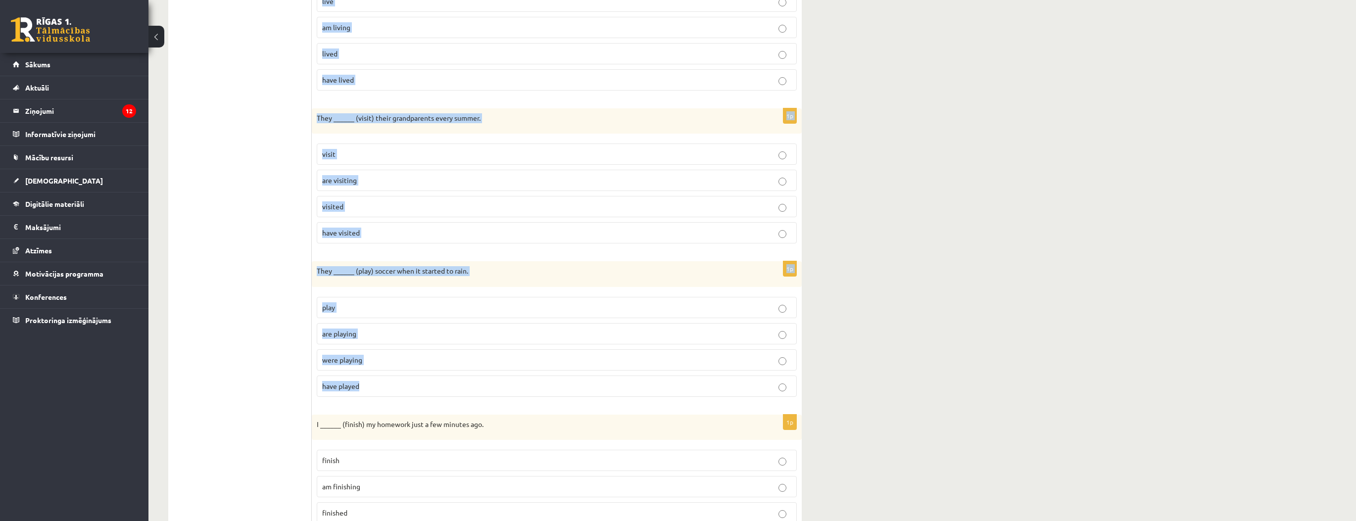
scroll to position [1207, 0]
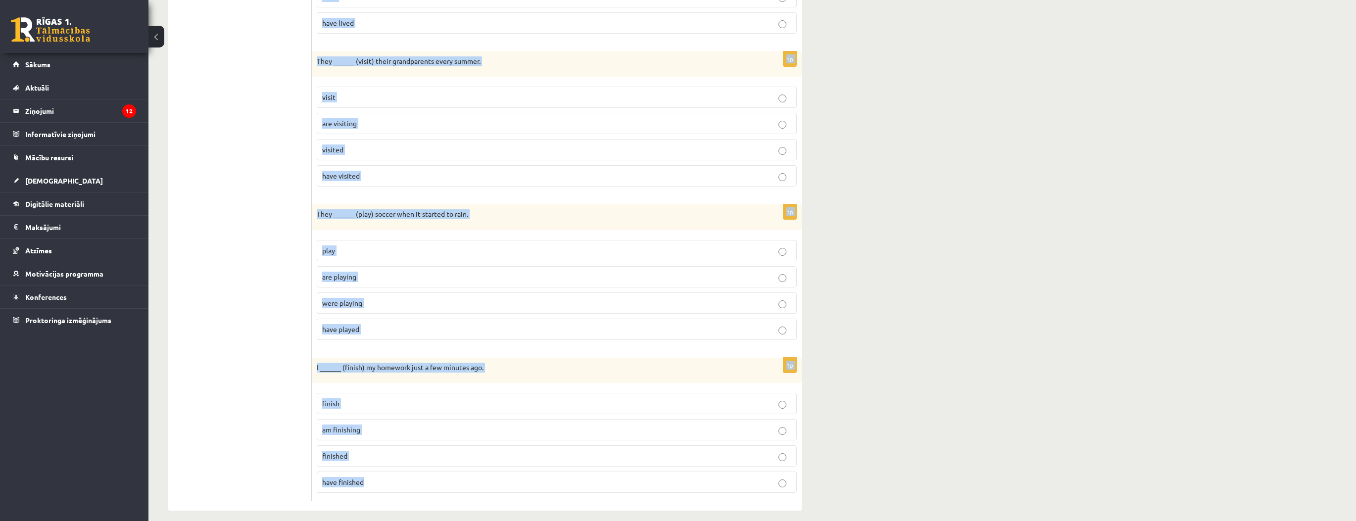
drag, startPoint x: 316, startPoint y: 197, endPoint x: 610, endPoint y: 471, distance: 401.8
copy form "She ______ (cook) dinner when the phone rang. cooks is cooking was cooking has …"
click at [375, 324] on p "have played" at bounding box center [556, 329] width 469 height 10
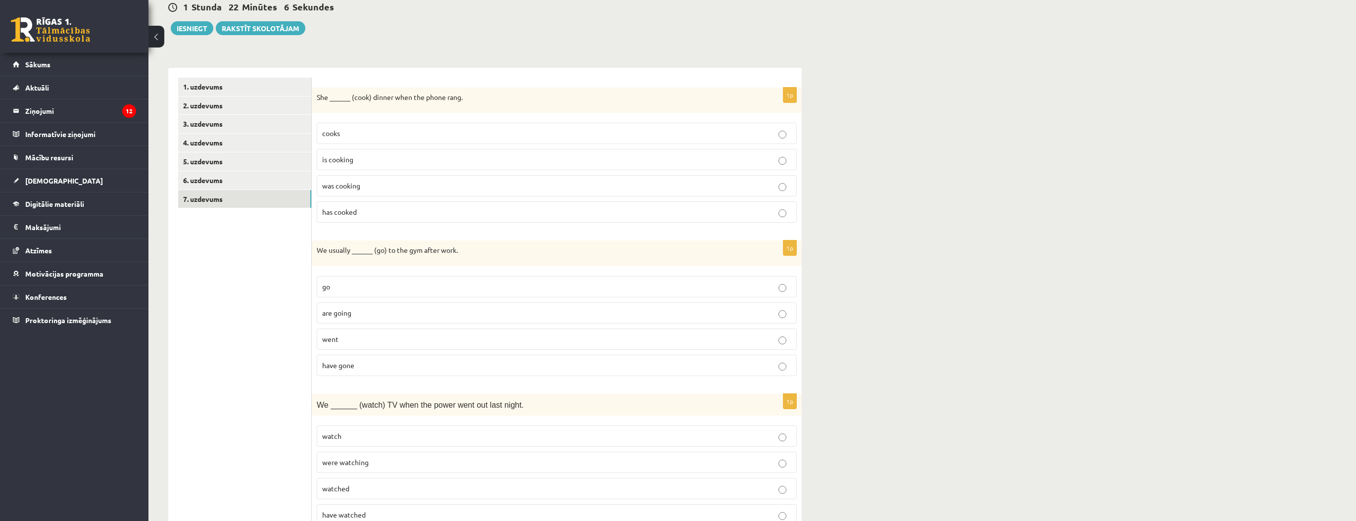
scroll to position [59, 0]
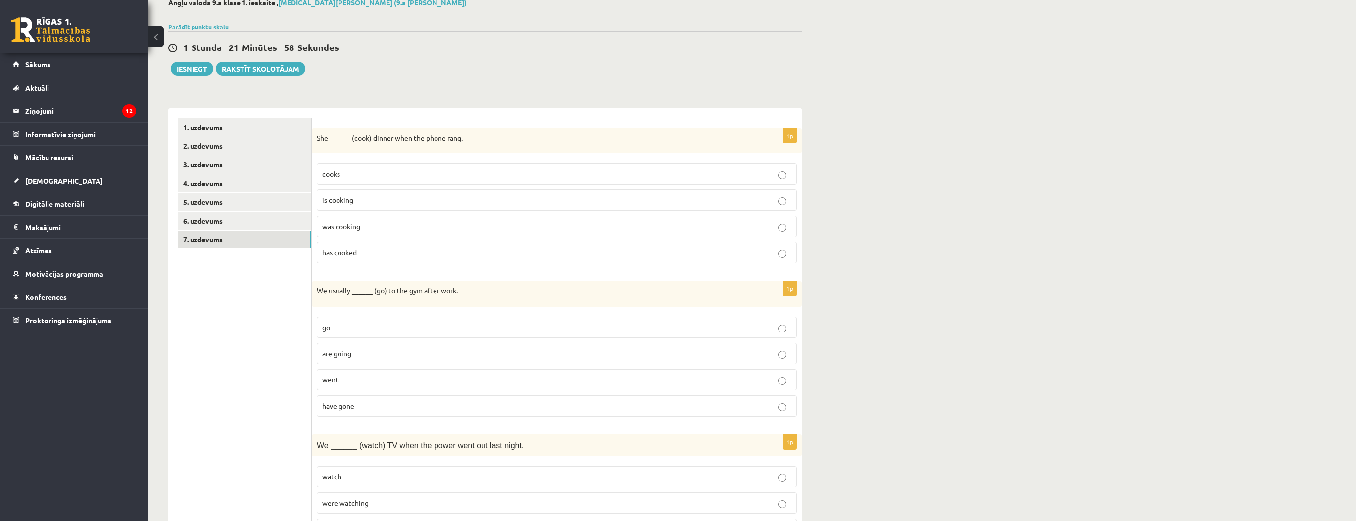
click at [359, 230] on span "was cooking" at bounding box center [341, 226] width 38 height 9
click at [325, 323] on span "go" at bounding box center [326, 327] width 8 height 9
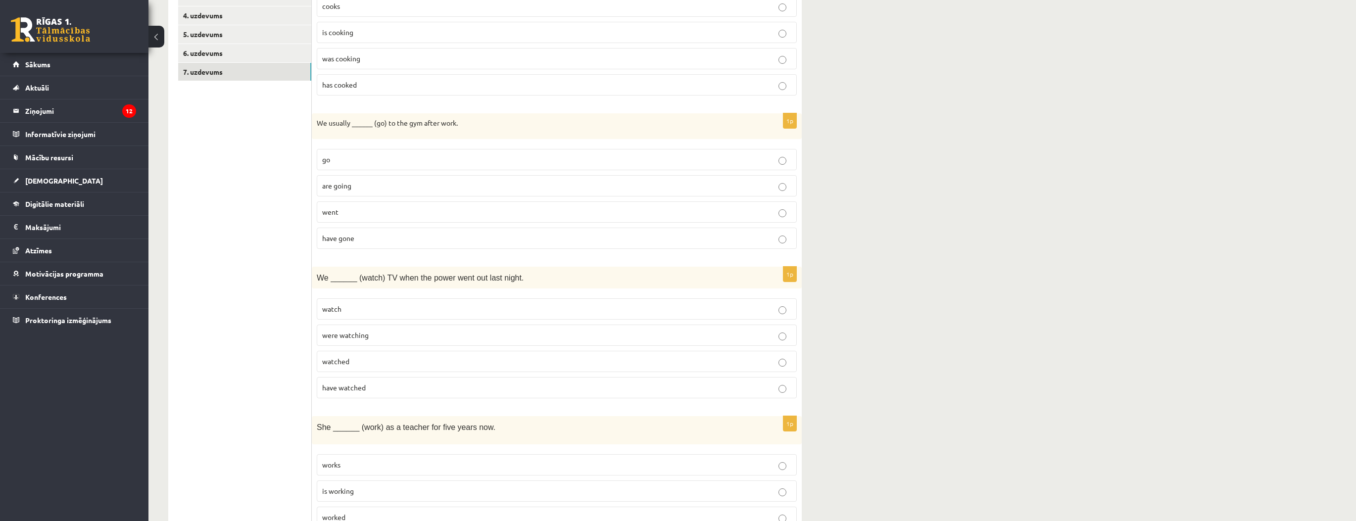
scroll to position [297, 0]
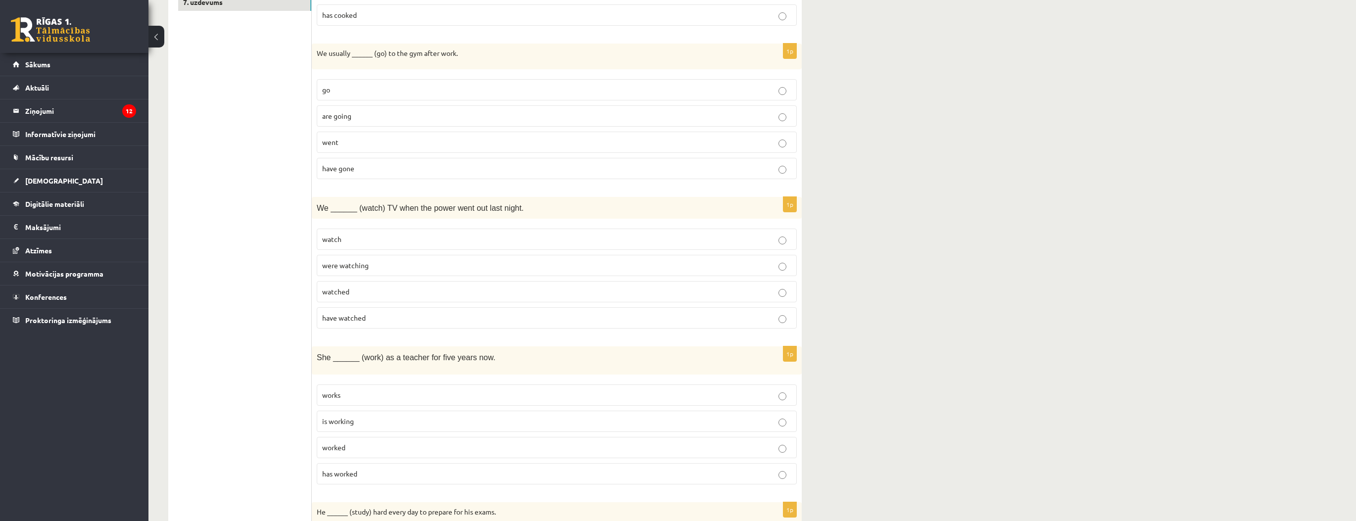
click at [375, 267] on p "were watching" at bounding box center [556, 265] width 469 height 10
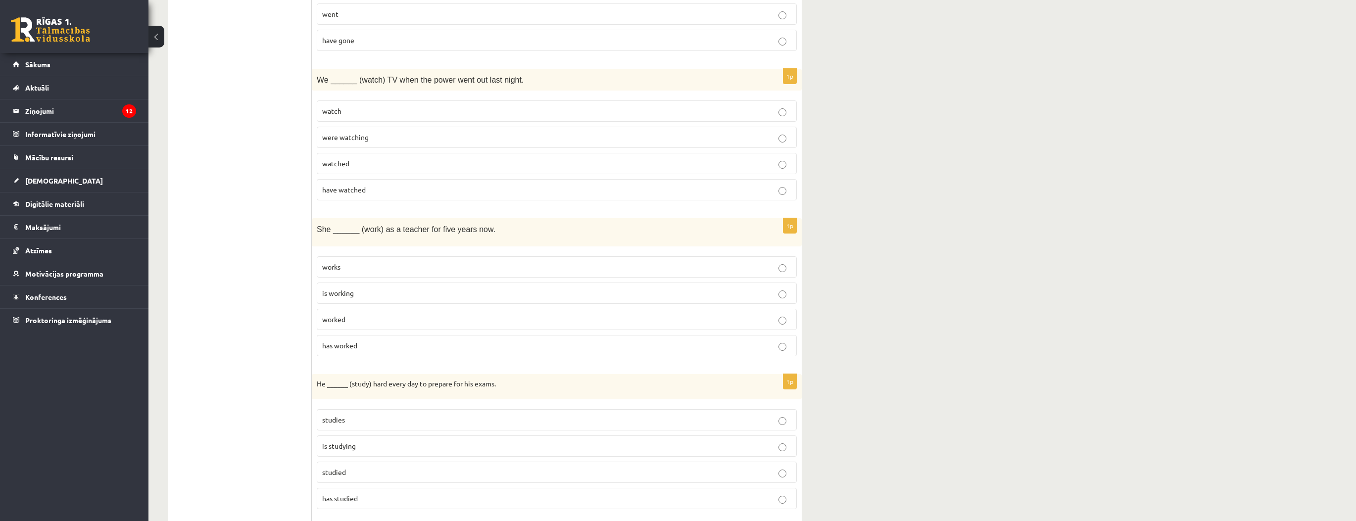
scroll to position [455, 0]
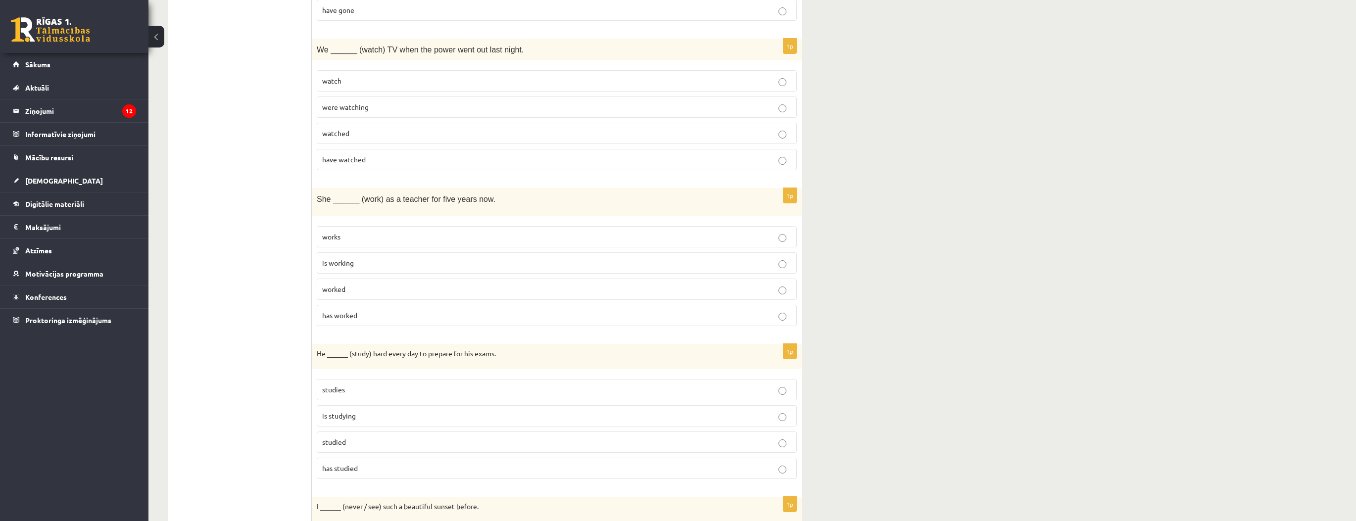
click at [343, 311] on span "has worked" at bounding box center [339, 315] width 35 height 9
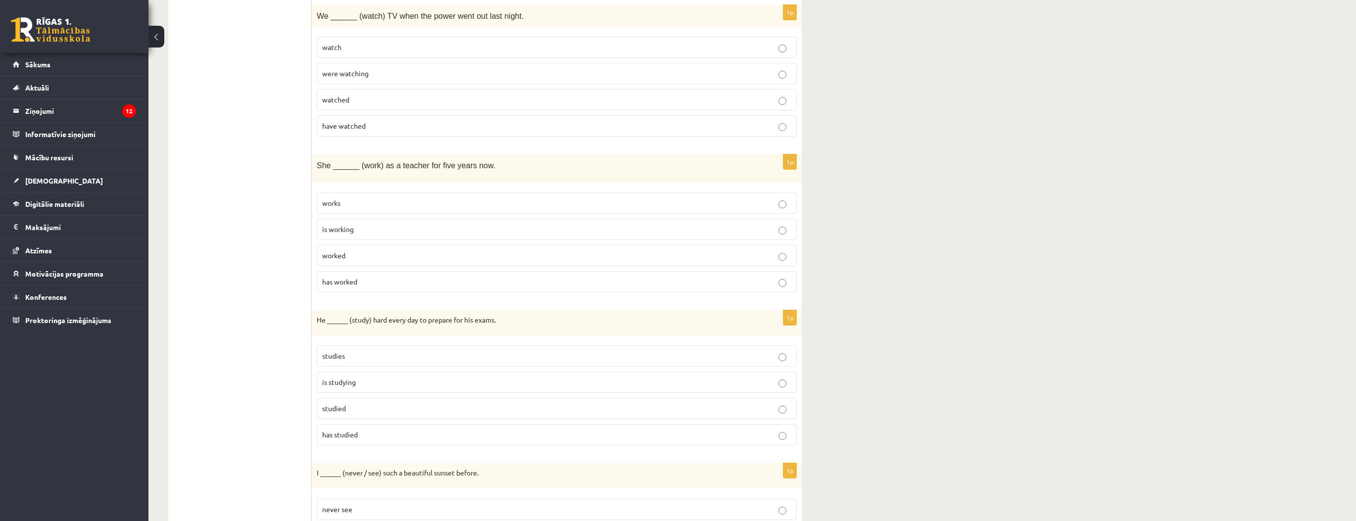
scroll to position [534, 0]
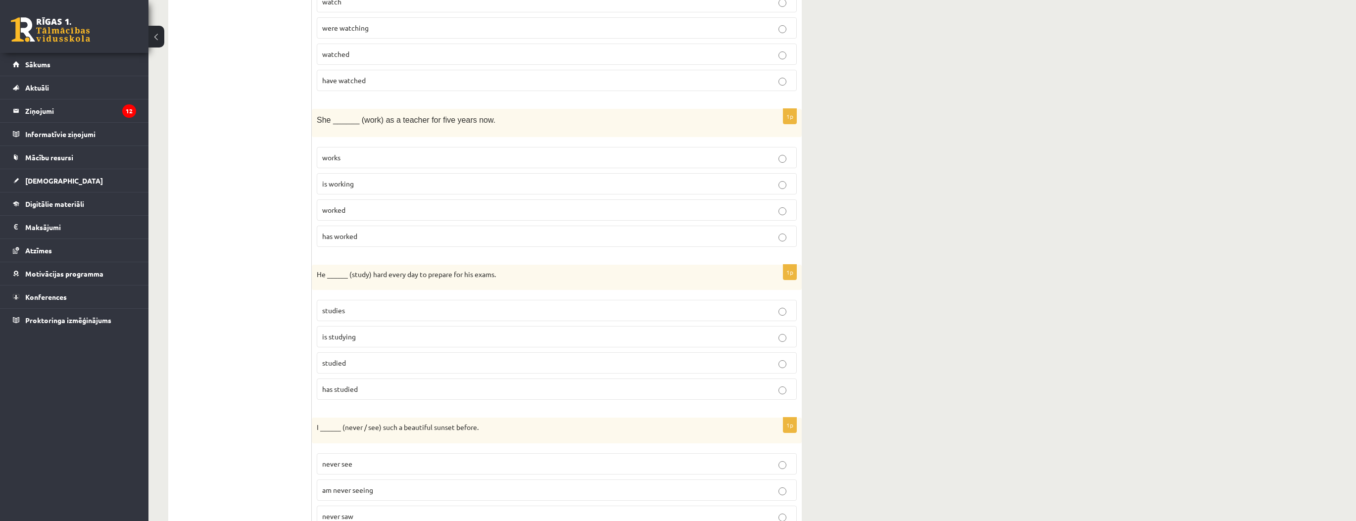
click at [353, 358] on p "studied" at bounding box center [556, 363] width 469 height 10
click at [348, 305] on p "studies" at bounding box center [556, 310] width 469 height 10
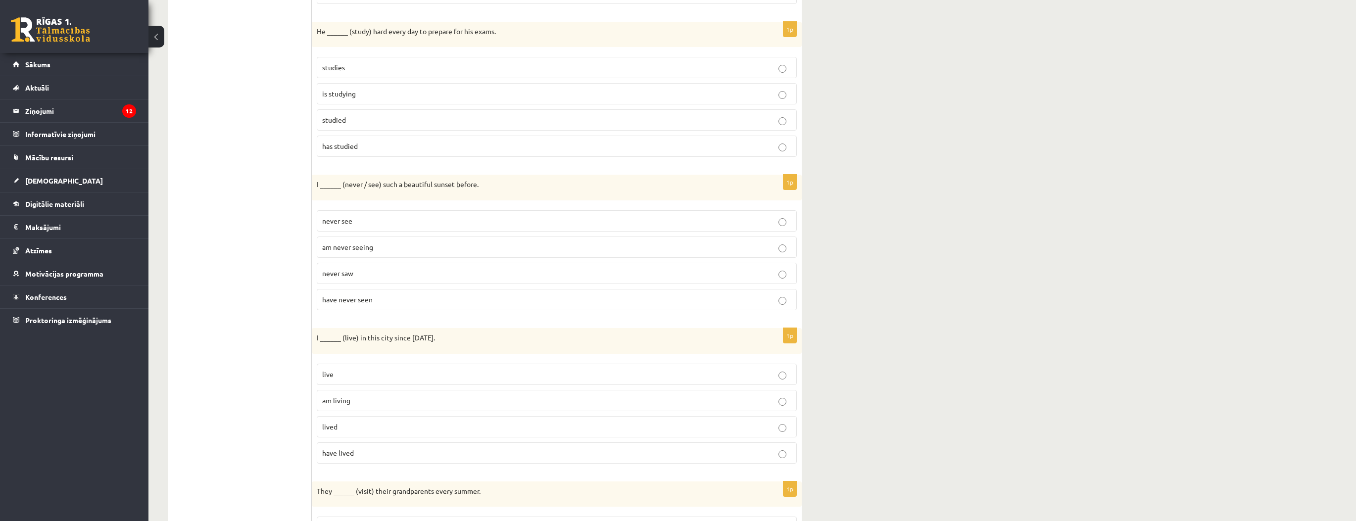
scroll to position [811, 0]
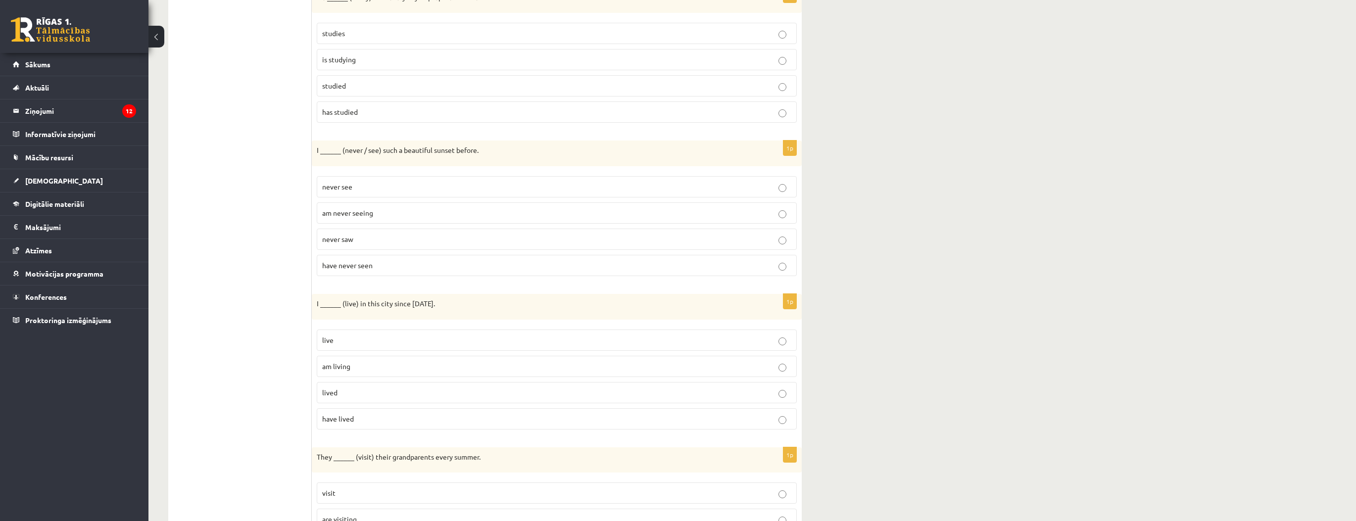
click at [381, 260] on p "have never seen" at bounding box center [556, 265] width 469 height 10
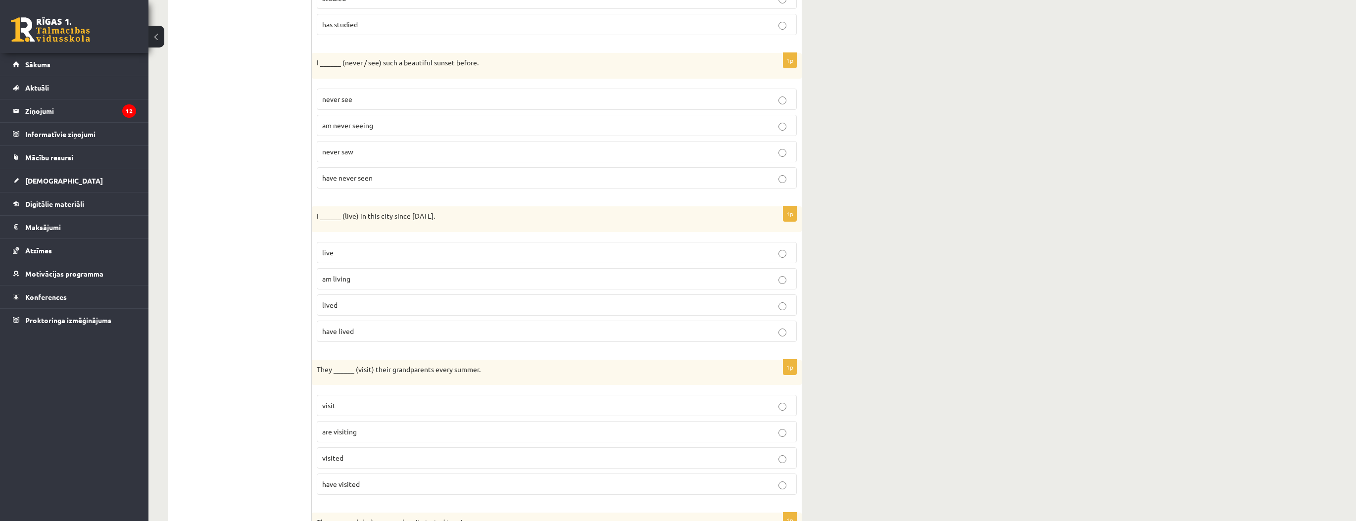
scroll to position [930, 0]
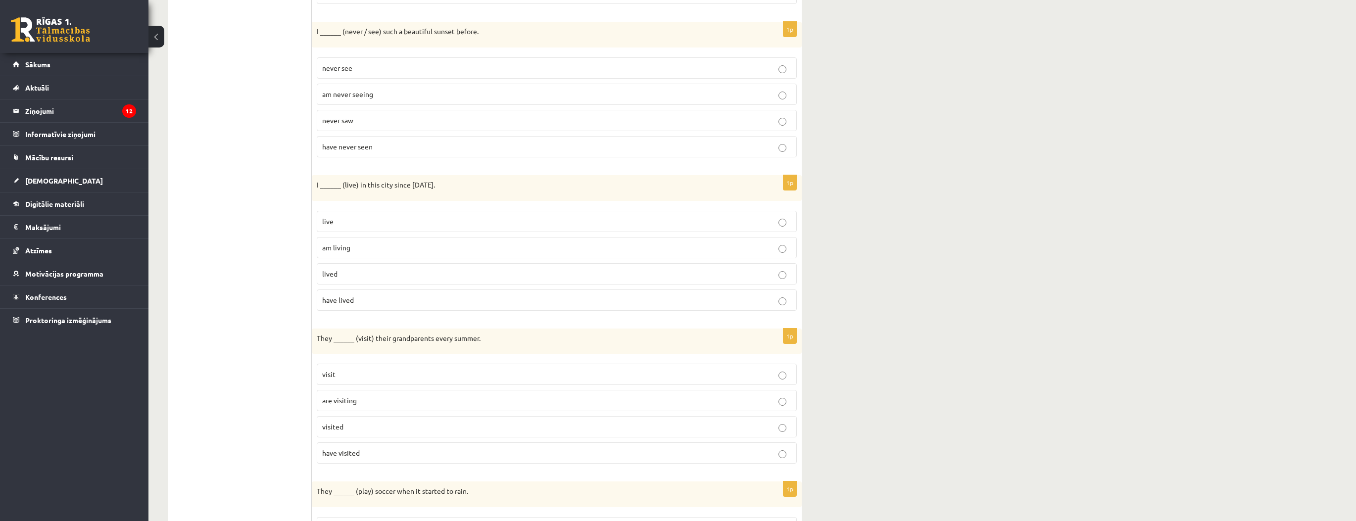
click at [357, 263] on label "lived" at bounding box center [557, 273] width 480 height 21
click at [348, 295] on span "have lived" at bounding box center [338, 299] width 32 height 9
click at [343, 373] on label "visit" at bounding box center [557, 374] width 480 height 21
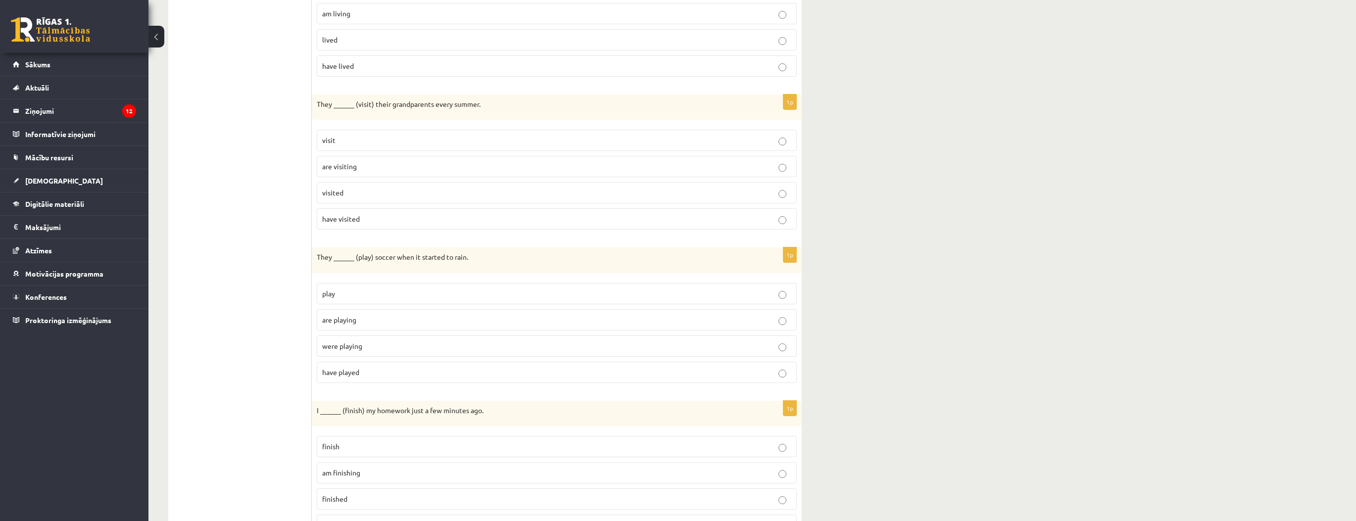
scroll to position [1207, 0]
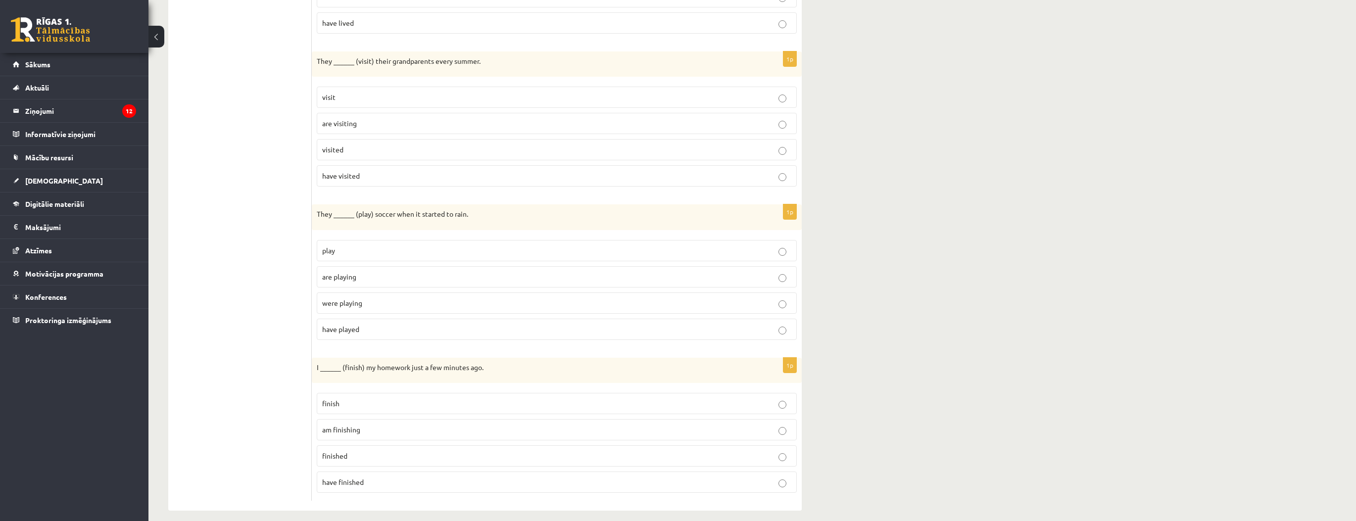
click at [370, 424] on p "am finishing" at bounding box center [556, 429] width 469 height 10
click at [379, 451] on p "finished" at bounding box center [556, 456] width 469 height 10
drag, startPoint x: 236, startPoint y: 382, endPoint x: 236, endPoint y: 361, distance: 20.8
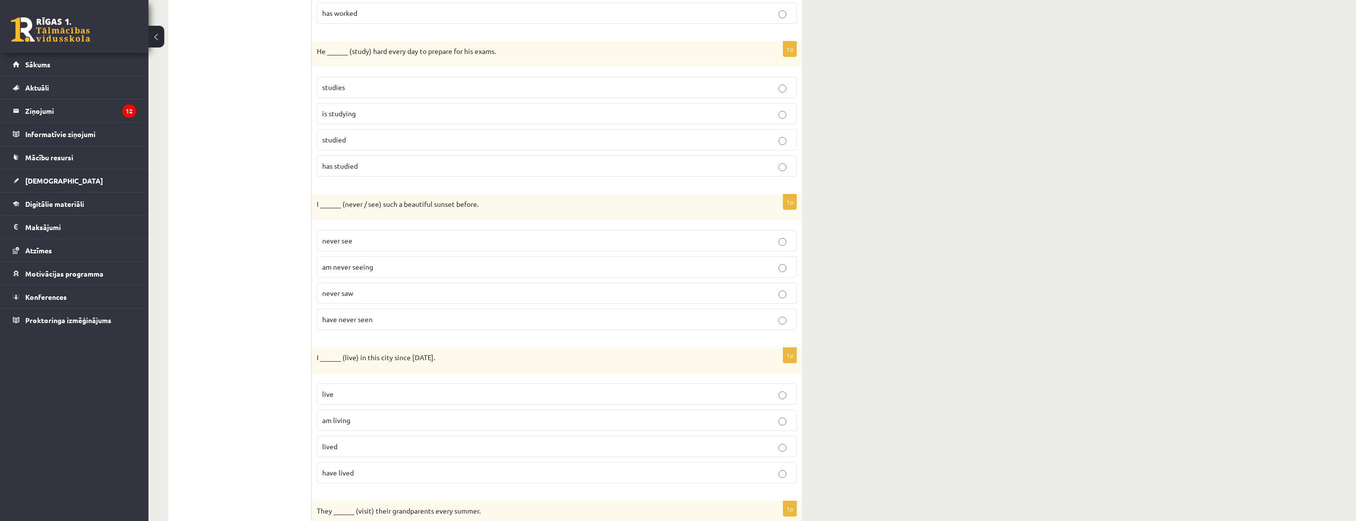
scroll to position [0, 0]
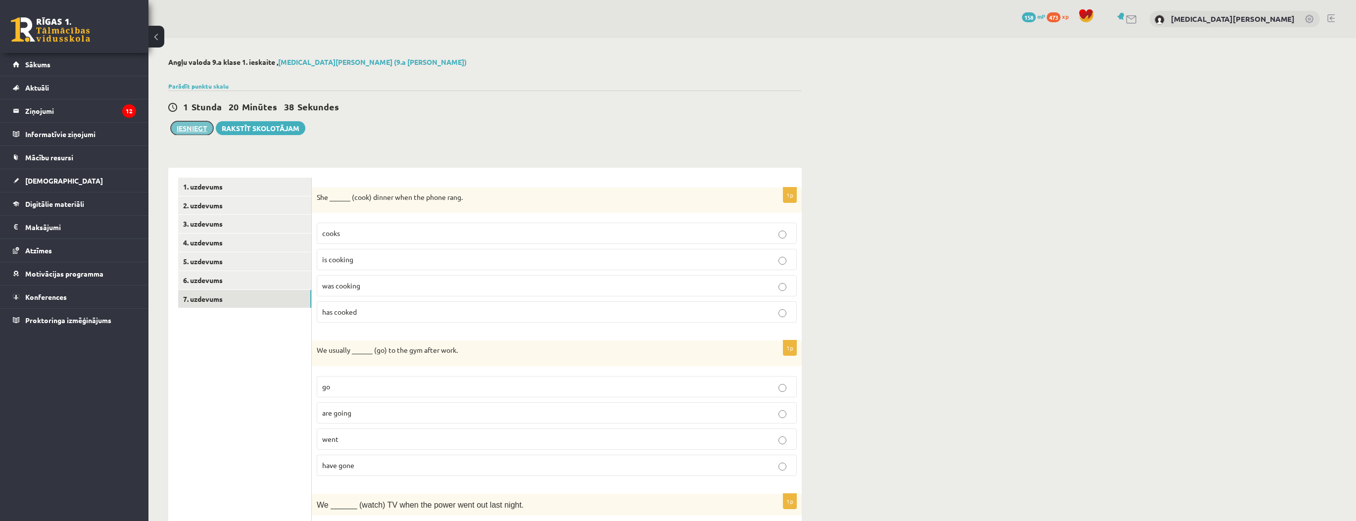
click at [193, 128] on button "Iesniegt" at bounding box center [192, 128] width 43 height 14
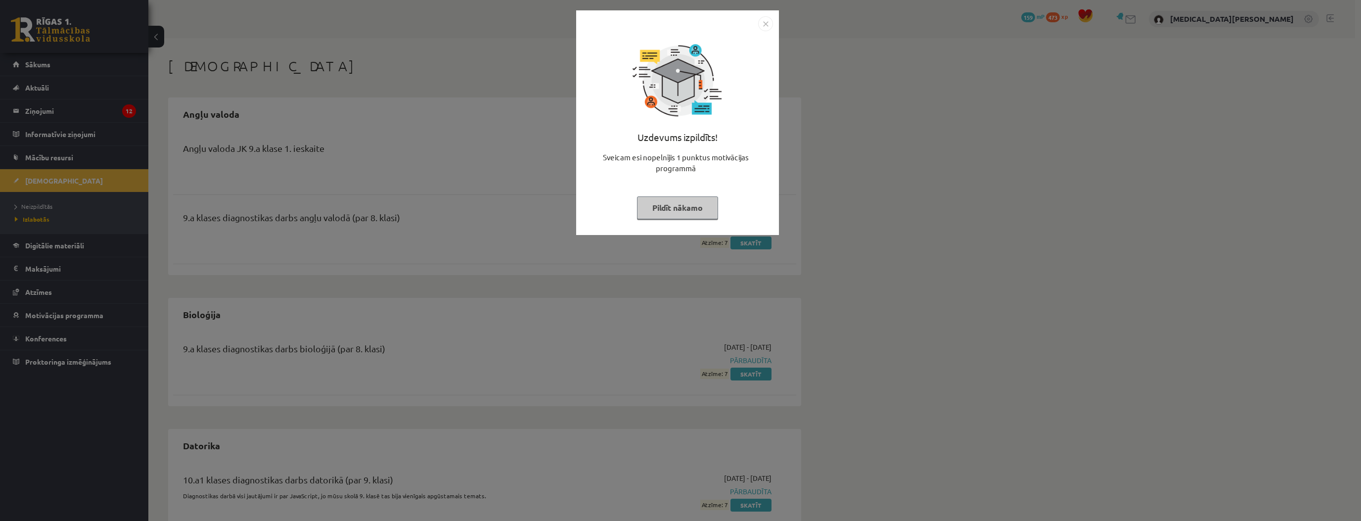
click at [676, 206] on button "Pildīt nākamo" at bounding box center [677, 207] width 81 height 23
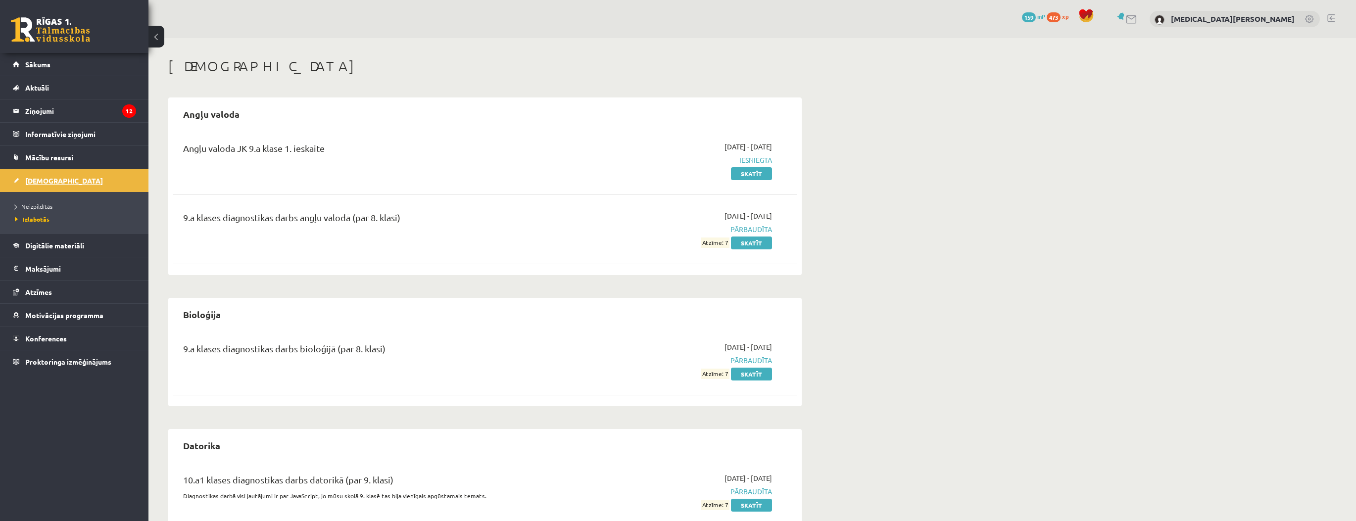
click at [111, 180] on link "[DEMOGRAPHIC_DATA]" at bounding box center [74, 180] width 123 height 23
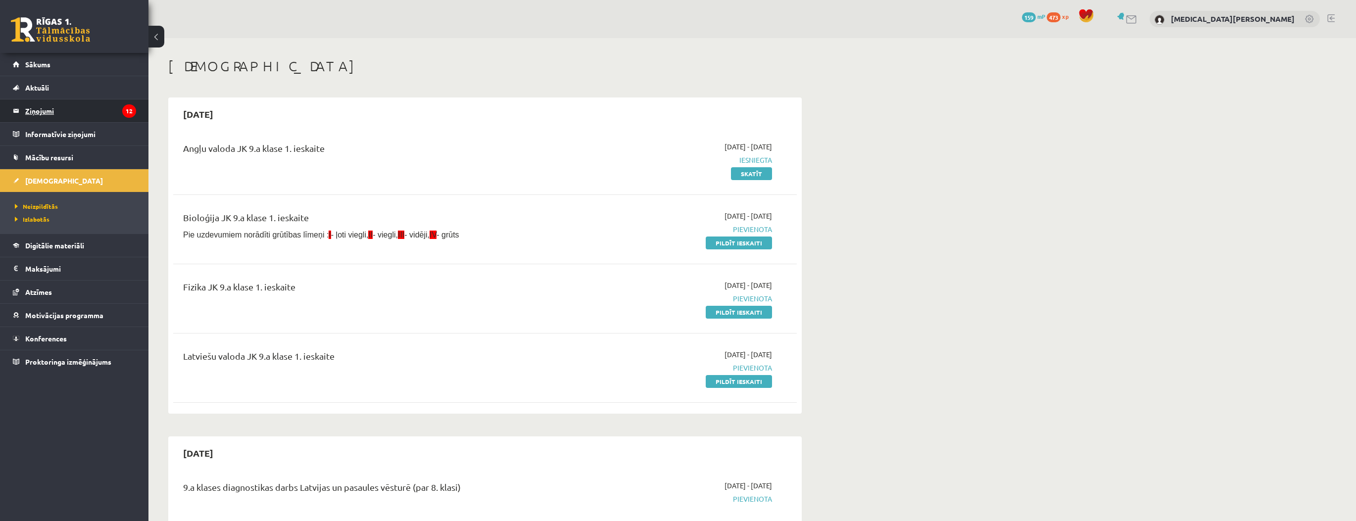
click at [81, 108] on legend "Ziņojumi 12" at bounding box center [80, 110] width 111 height 23
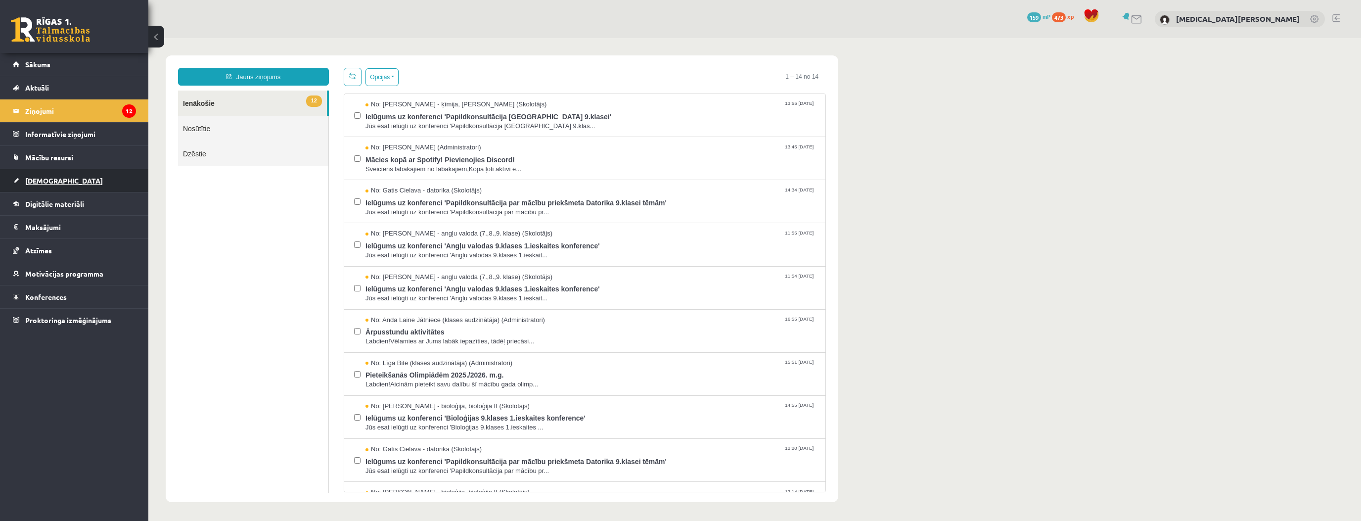
click at [87, 184] on link "[DEMOGRAPHIC_DATA]" at bounding box center [74, 180] width 123 height 23
